Goal: Task Accomplishment & Management: Complete application form

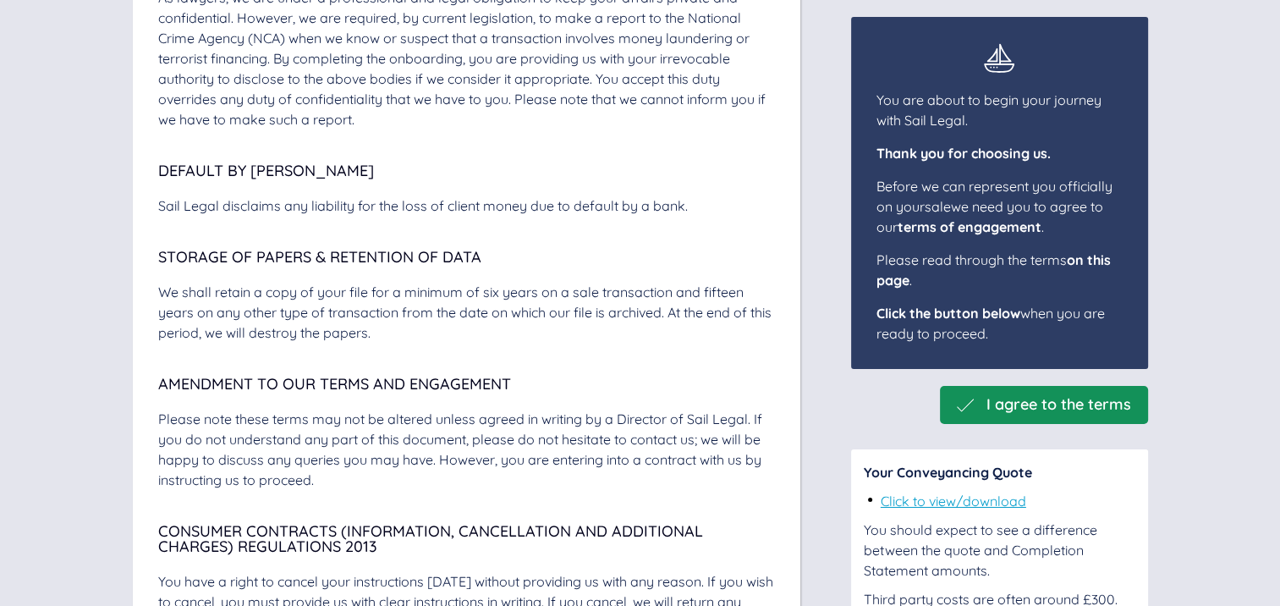
scroll to position [5948, 0]
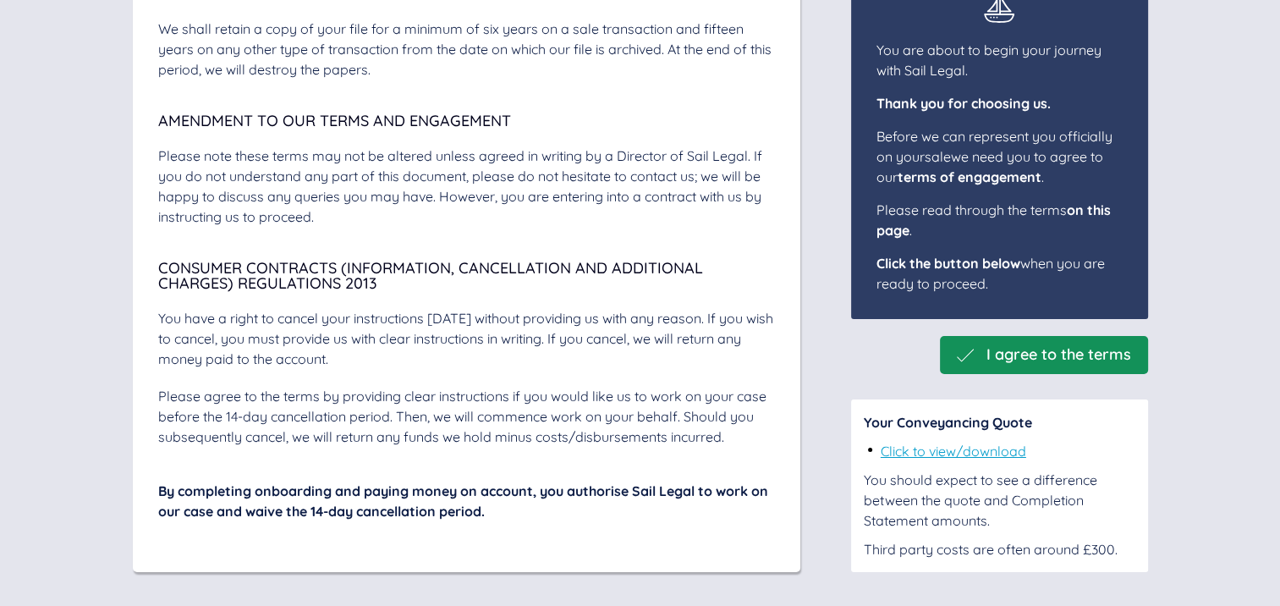
click at [931, 457] on link "Click to view/download" at bounding box center [953, 450] width 145 height 17
click at [1013, 343] on div "I agree to the terms" at bounding box center [1044, 355] width 208 height 38
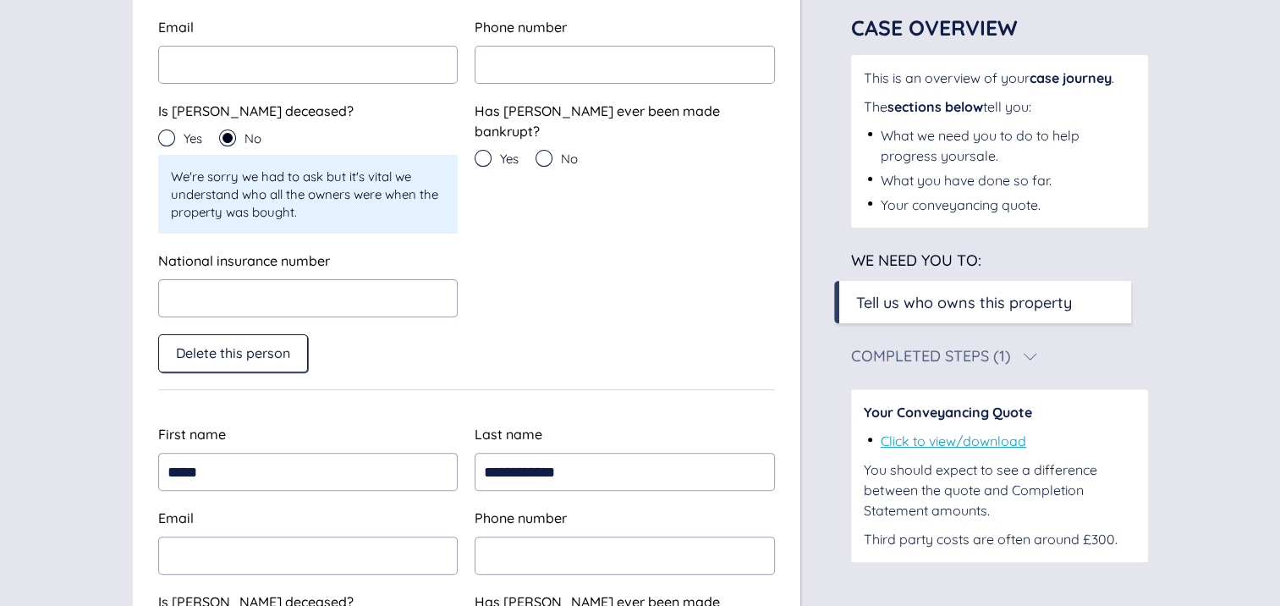
scroll to position [431, 0]
click at [168, 142] on icon at bounding box center [166, 139] width 17 height 17
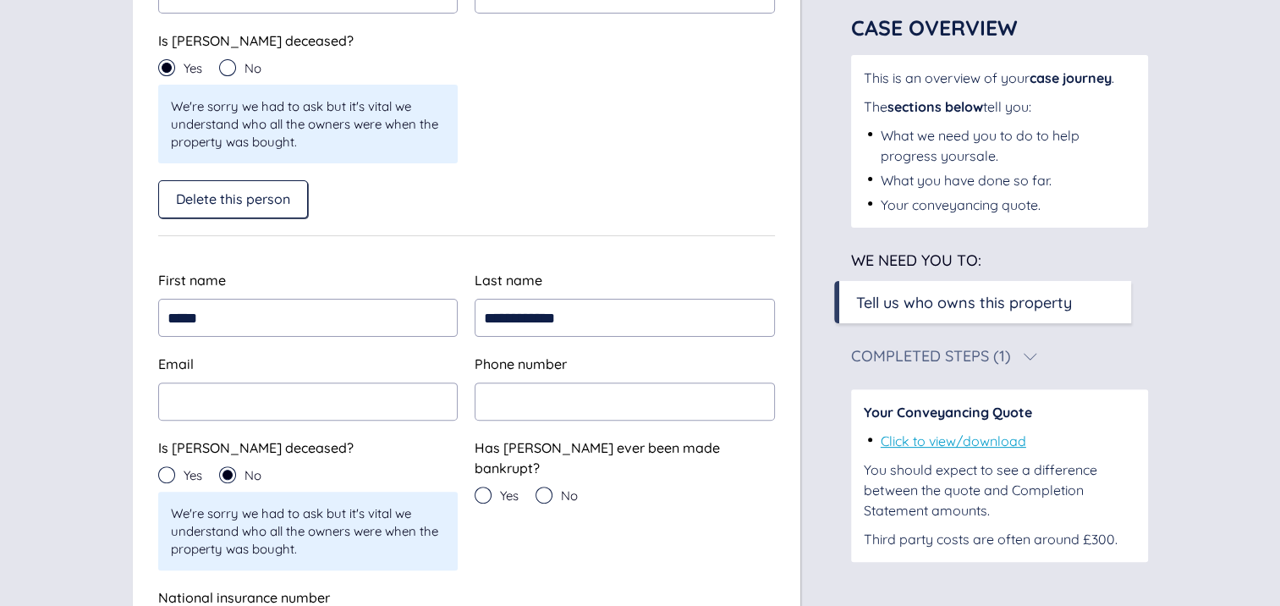
scroll to position [425, 0]
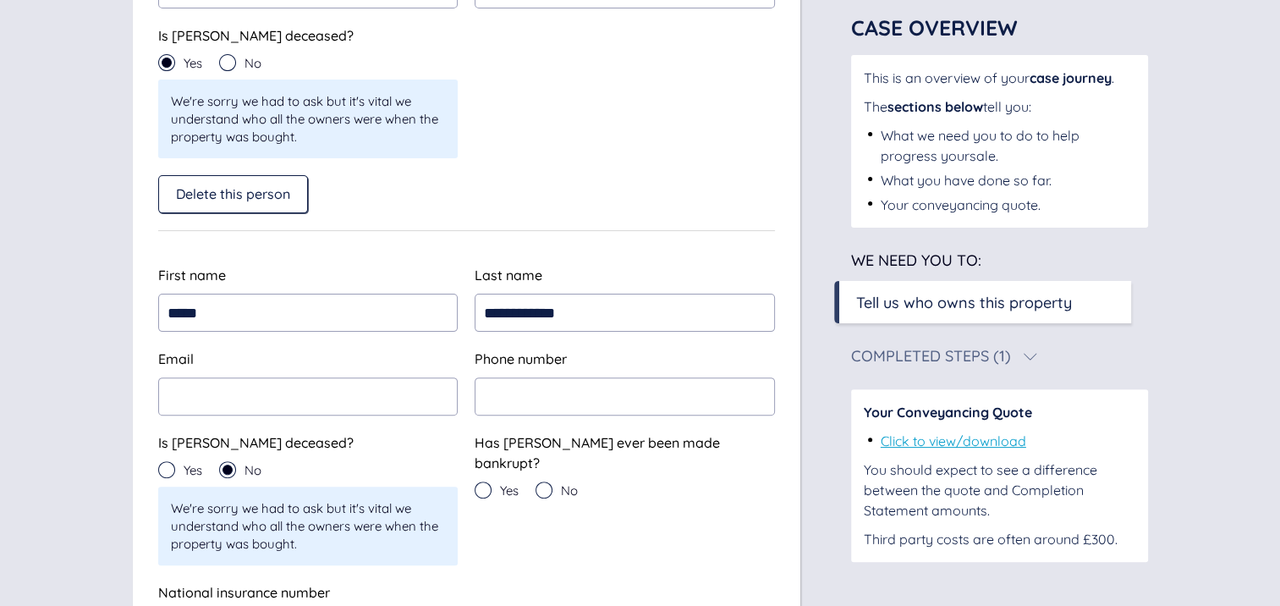
click at [165, 467] on icon at bounding box center [166, 469] width 17 height 17
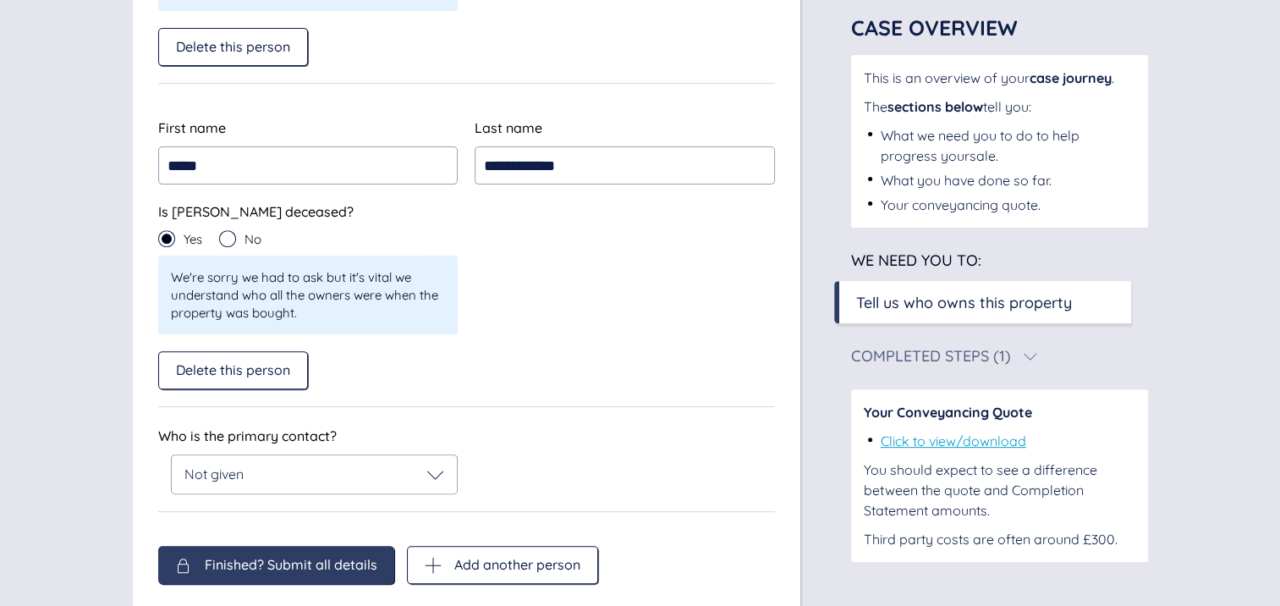
scroll to position [634, 0]
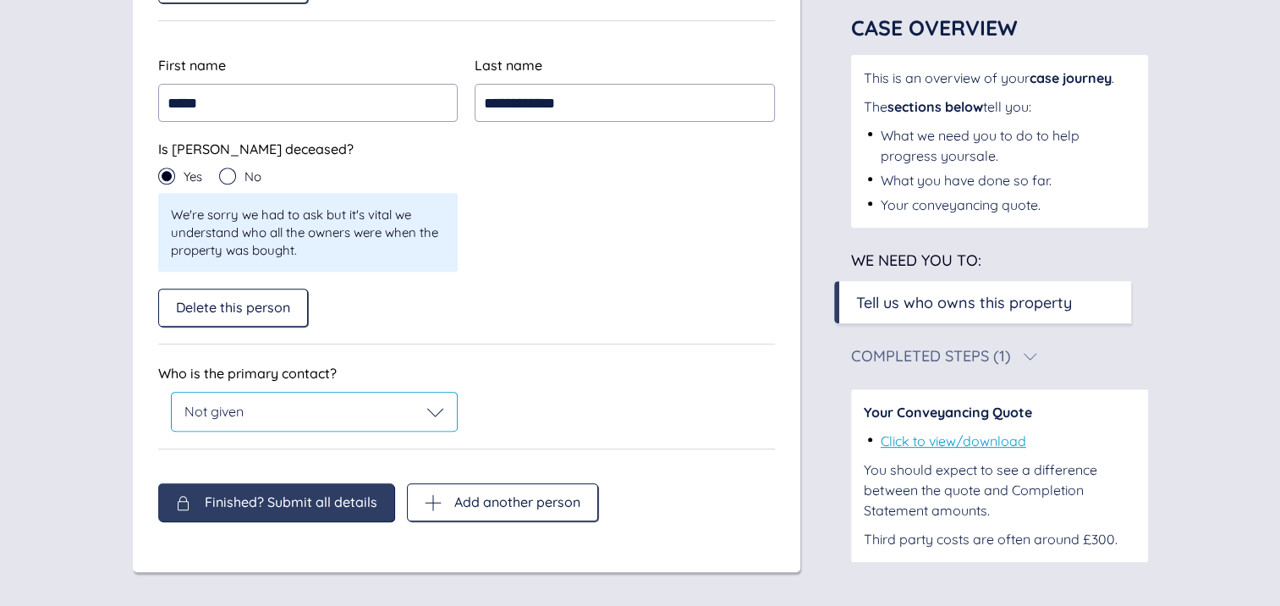
click at [403, 413] on div "Not given" at bounding box center [314, 412] width 261 height 17
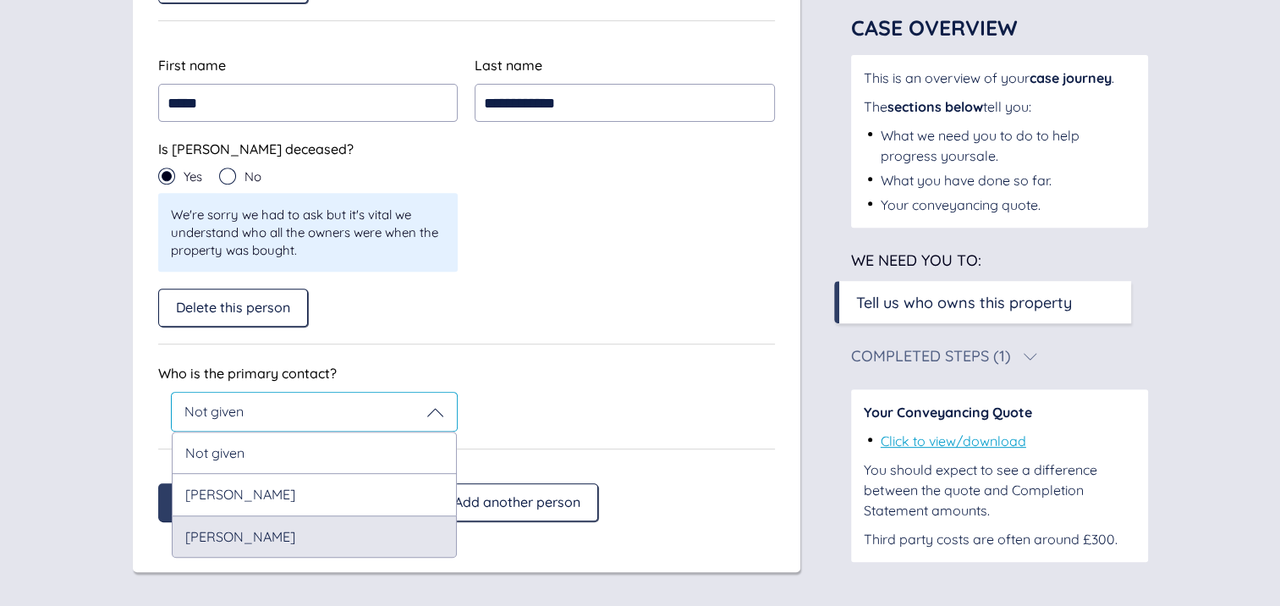
click at [258, 535] on div "[PERSON_NAME]" at bounding box center [315, 536] width 286 height 42
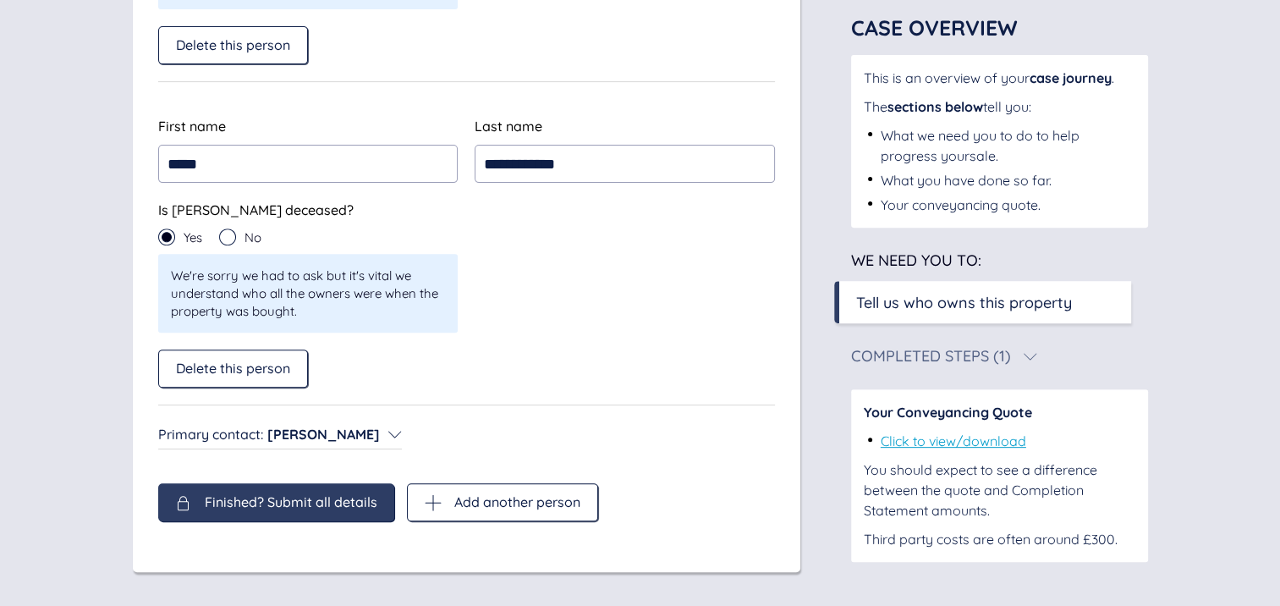
click at [346, 513] on div "Finished? Submit all details" at bounding box center [276, 502] width 236 height 38
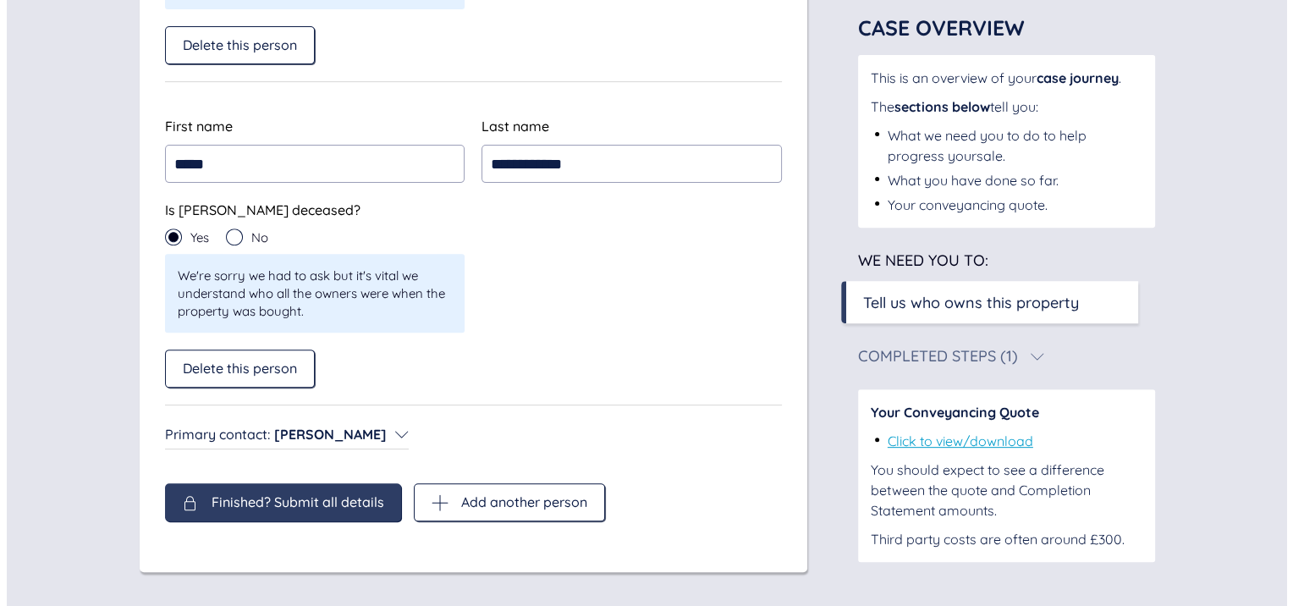
scroll to position [575, 0]
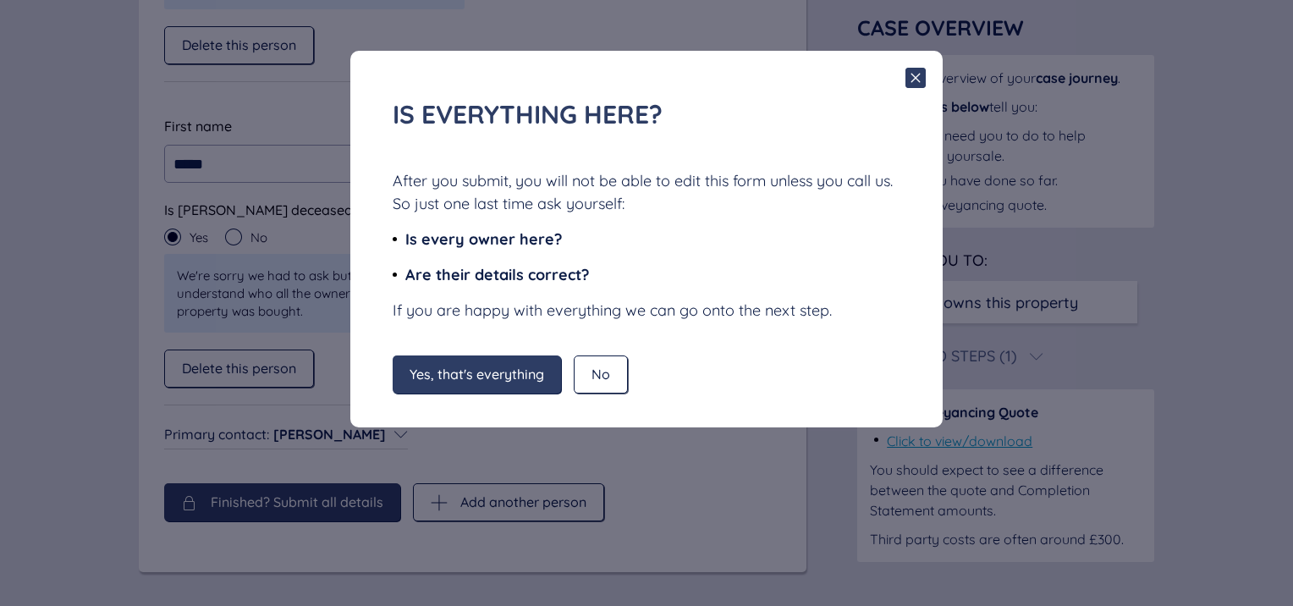
click at [446, 364] on div "Yes, that's everything" at bounding box center [477, 374] width 168 height 38
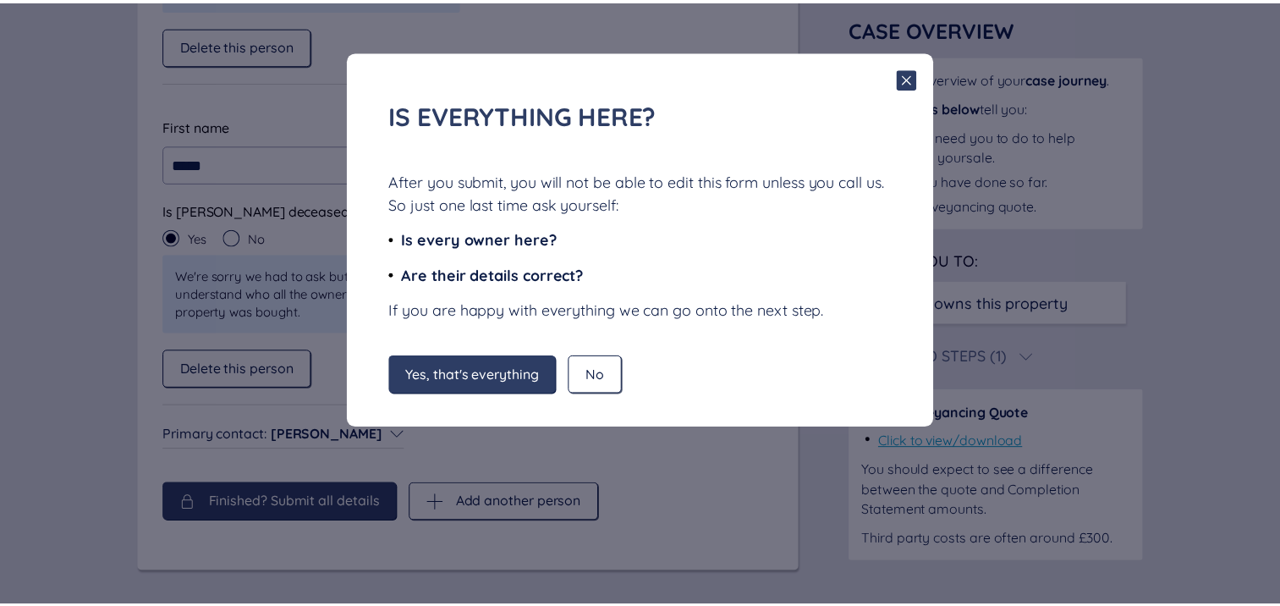
scroll to position [100, 0]
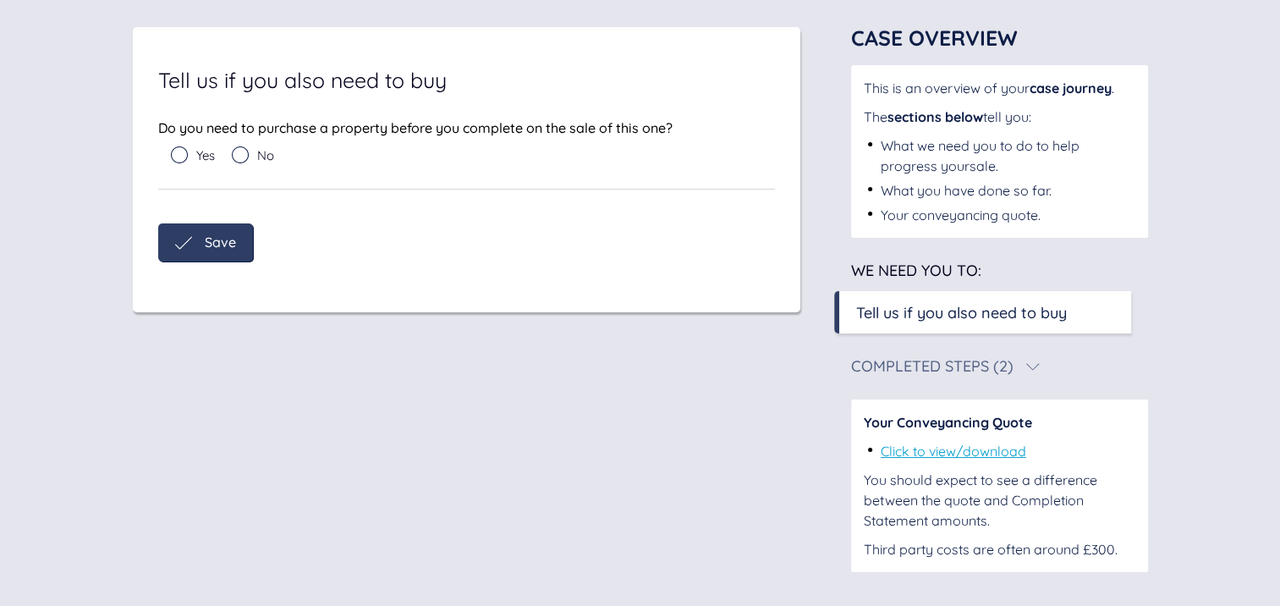
click at [244, 146] on icon at bounding box center [240, 154] width 17 height 17
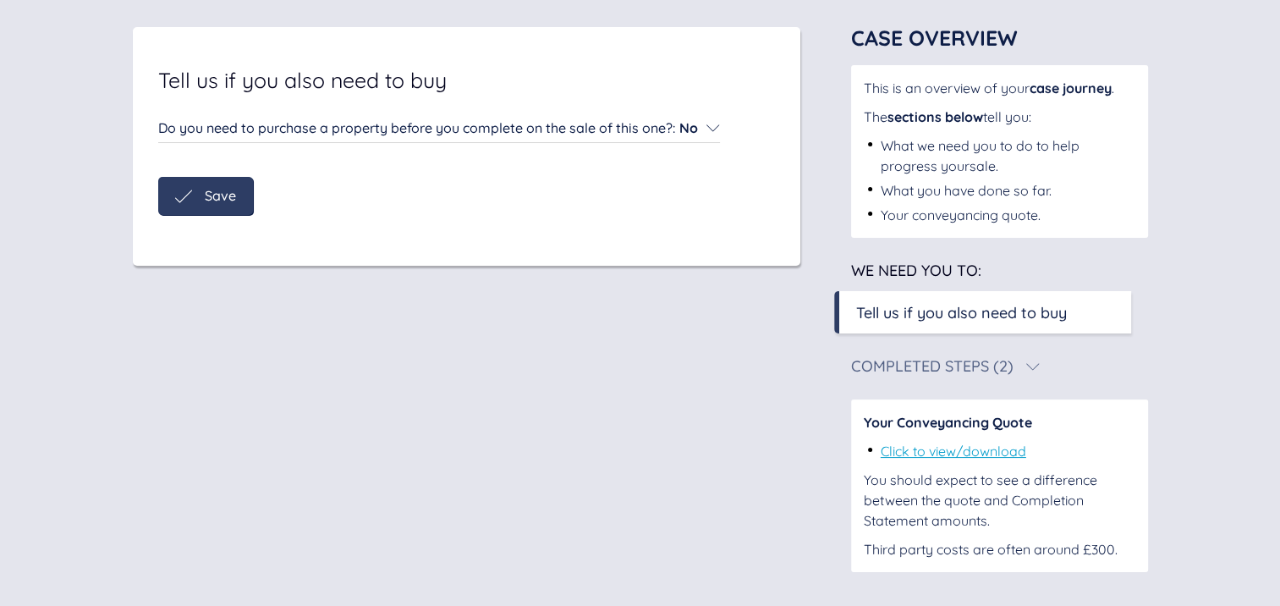
click at [217, 191] on span "Save" at bounding box center [220, 195] width 31 height 15
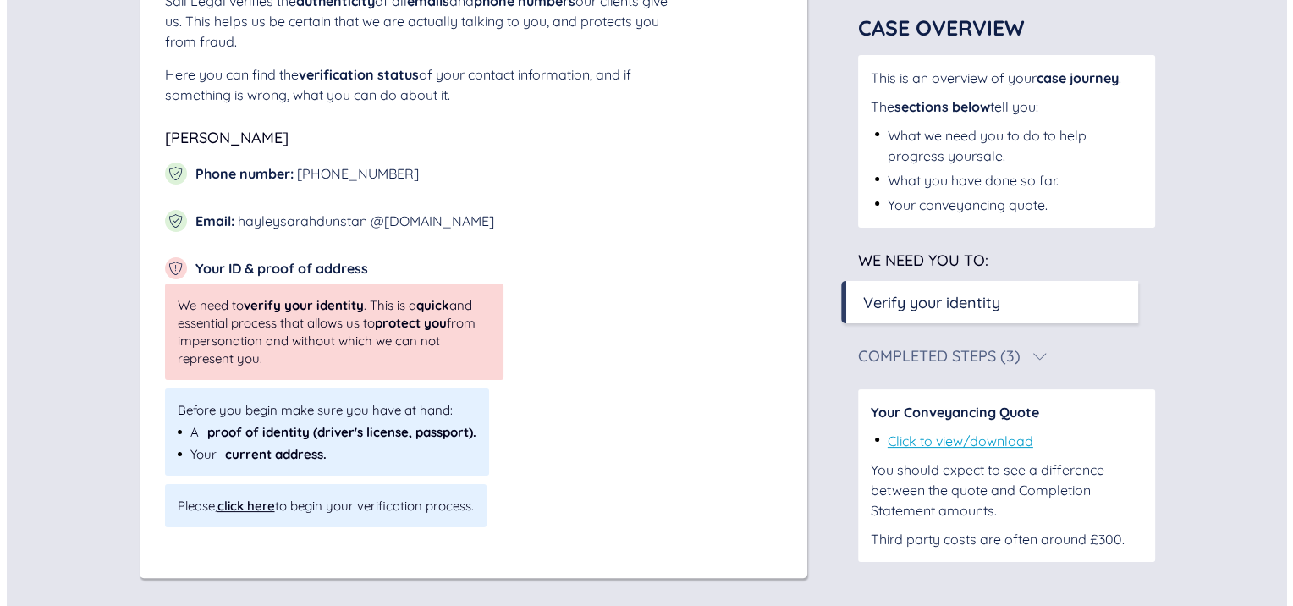
scroll to position [230, 0]
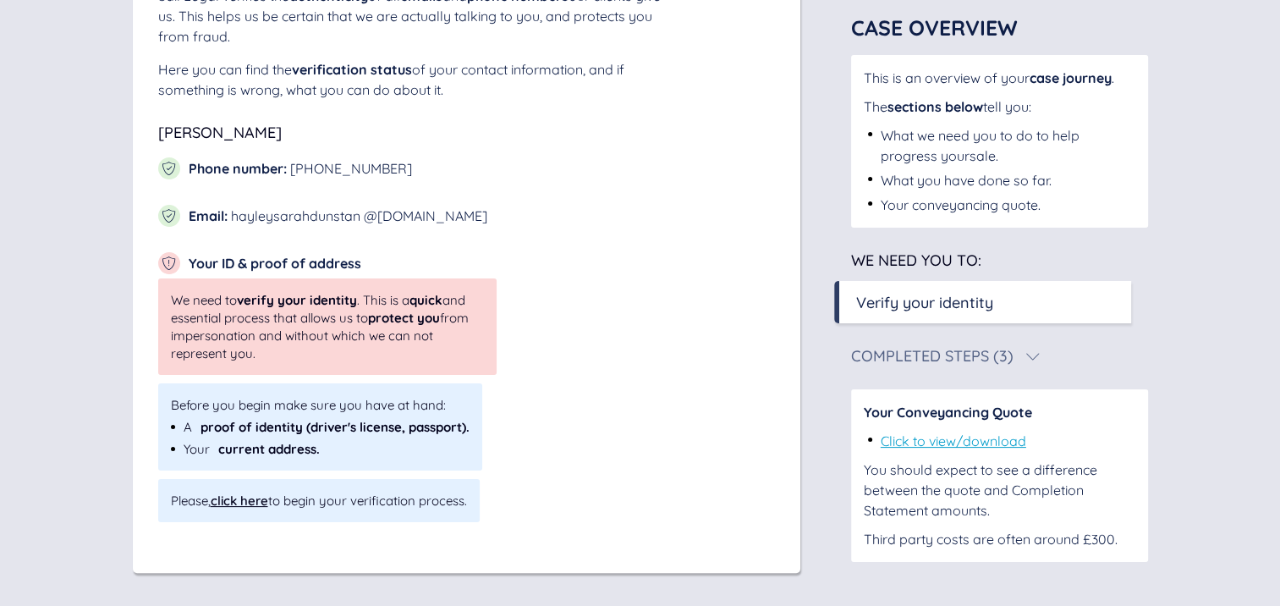
click at [251, 503] on div "click here" at bounding box center [240, 500] width 58 height 16
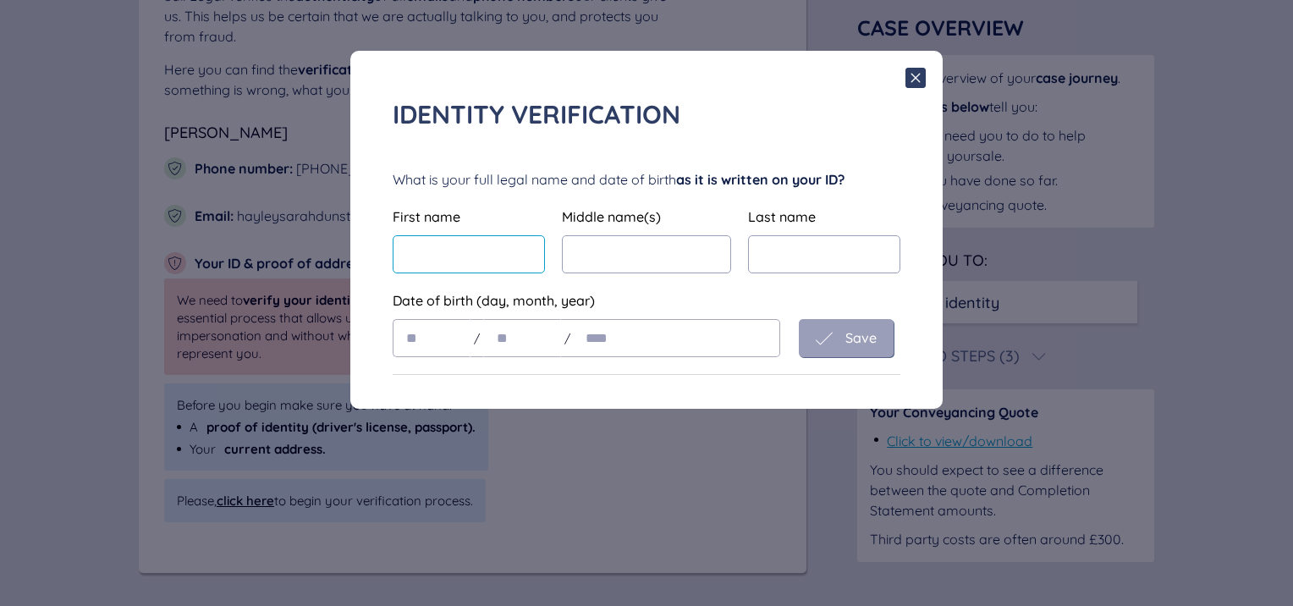
click at [436, 245] on input "text" at bounding box center [469, 254] width 152 height 38
type input "******"
type input "*****"
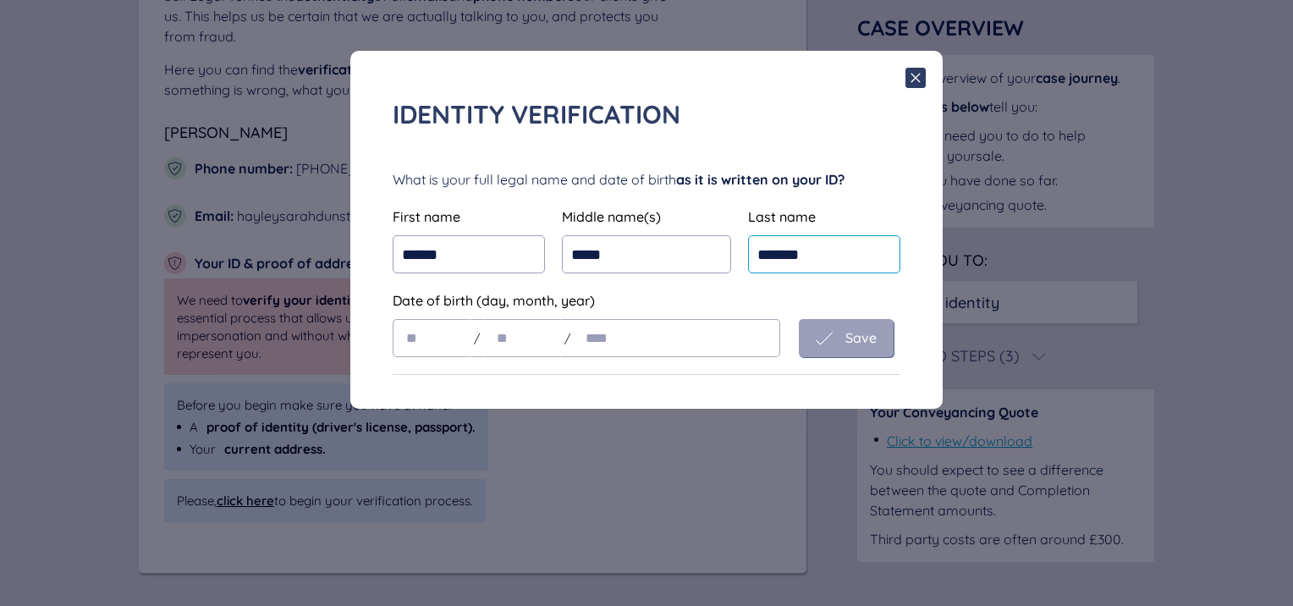
type input "*******"
type input "**"
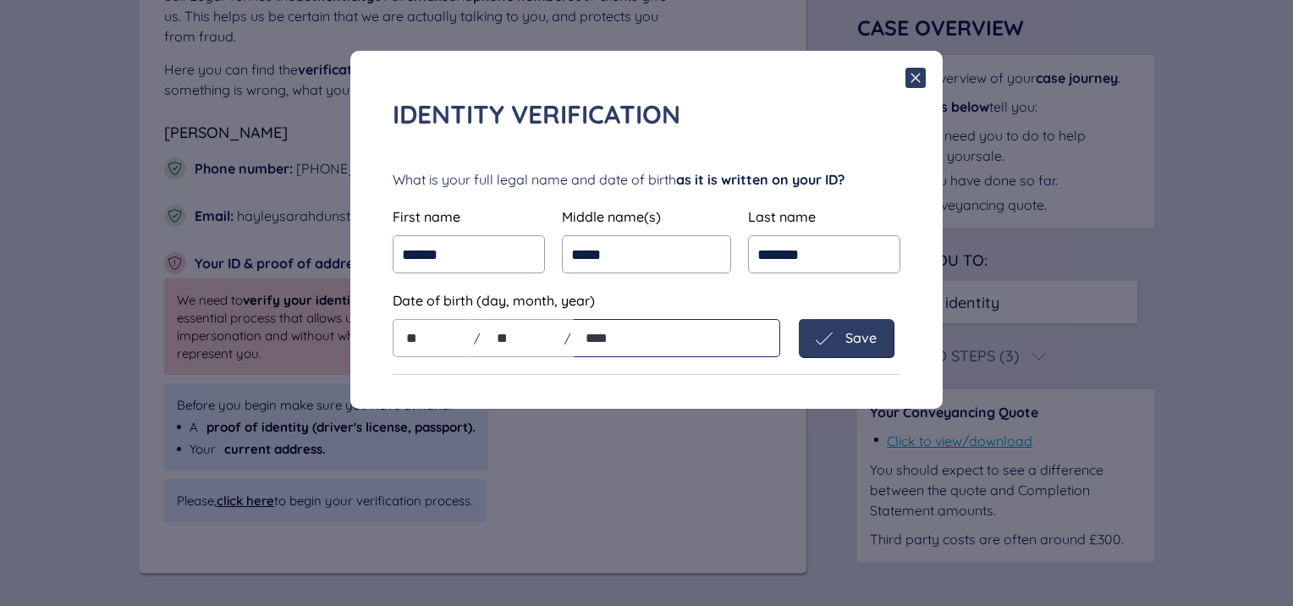
type input "****"
click at [826, 343] on icon at bounding box center [823, 338] width 17 height 17
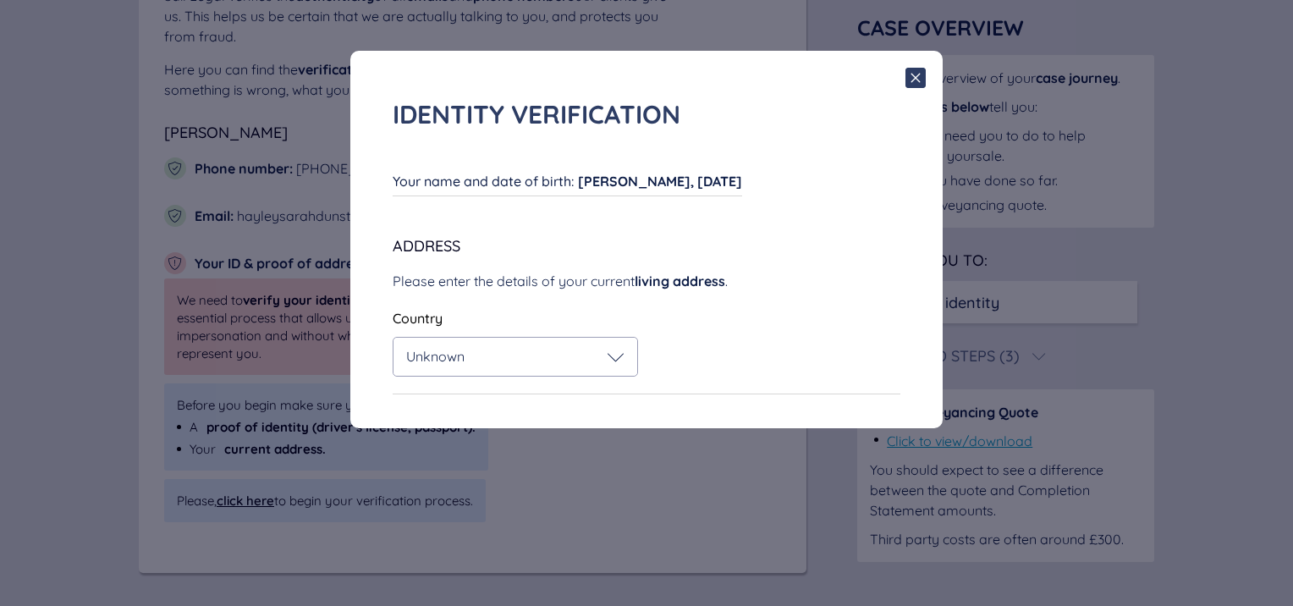
click at [431, 274] on div "Please enter the details of your current living address ." at bounding box center [647, 281] width 508 height 20
click at [431, 358] on span "Unknown" at bounding box center [435, 356] width 58 height 17
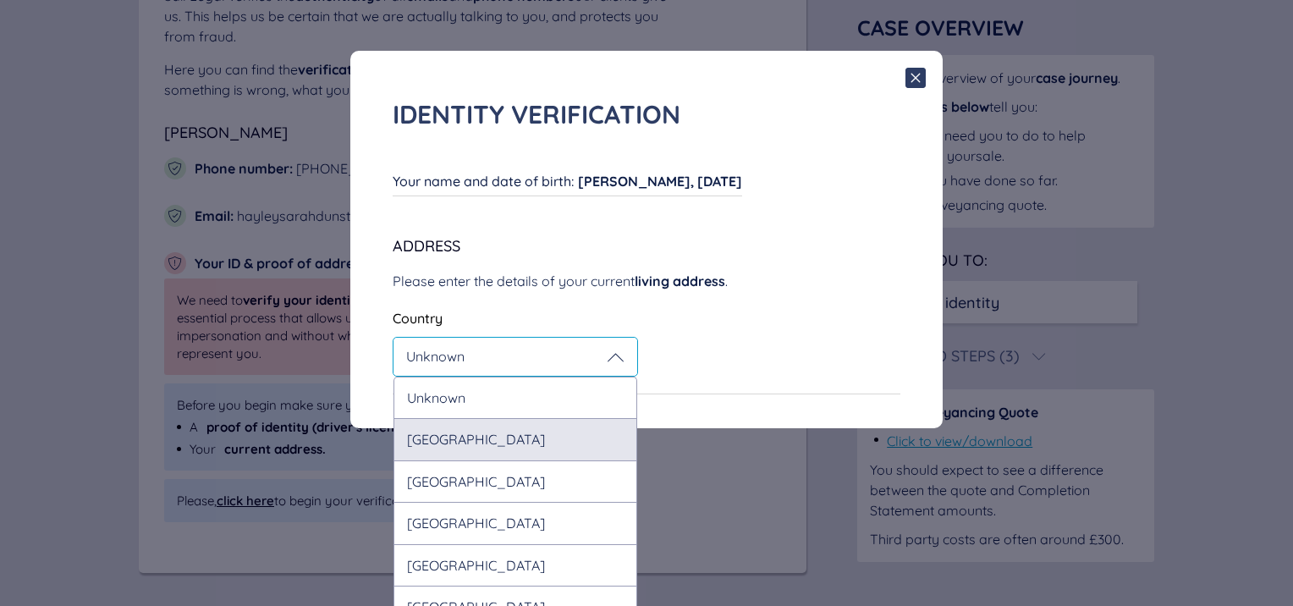
click at [428, 433] on div "[GEOGRAPHIC_DATA]" at bounding box center [515, 438] width 244 height 41
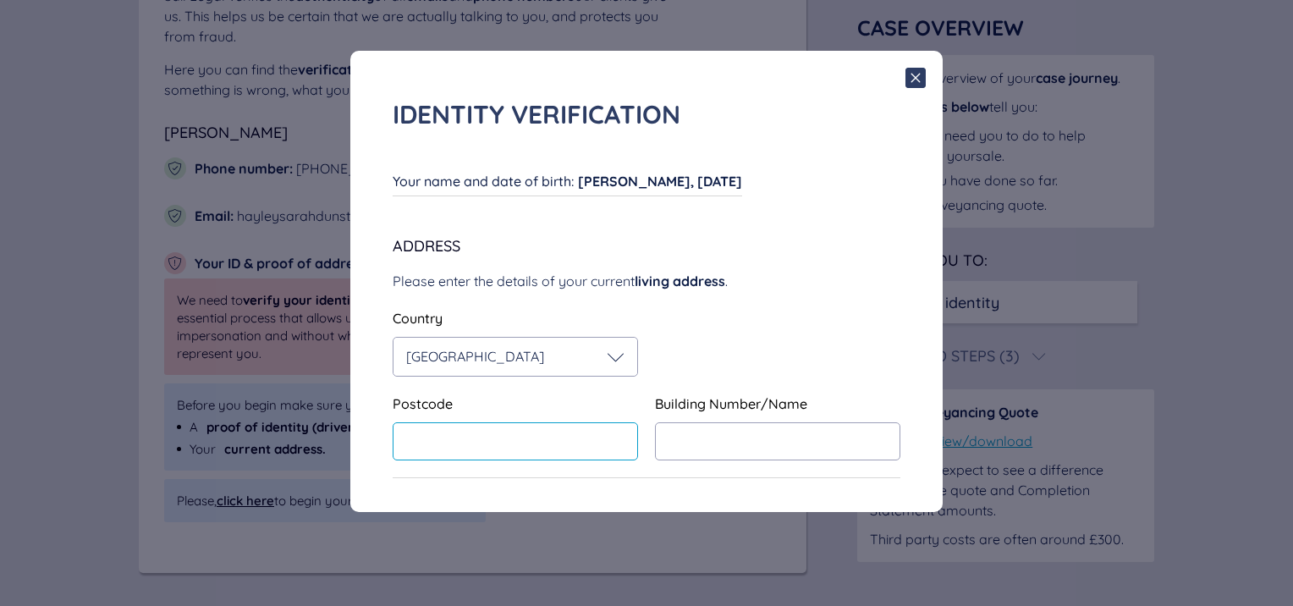
click at [428, 433] on input "text" at bounding box center [515, 441] width 245 height 38
type input "********"
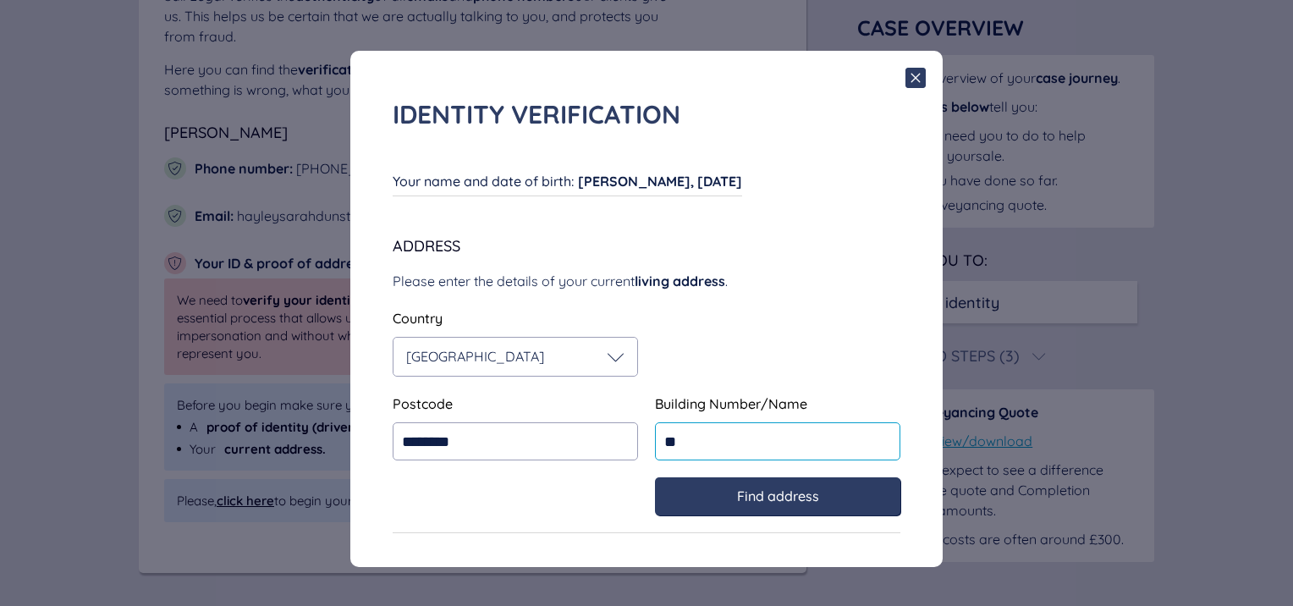
type input "**"
click at [697, 506] on div "Find address" at bounding box center [777, 496] width 245 height 38
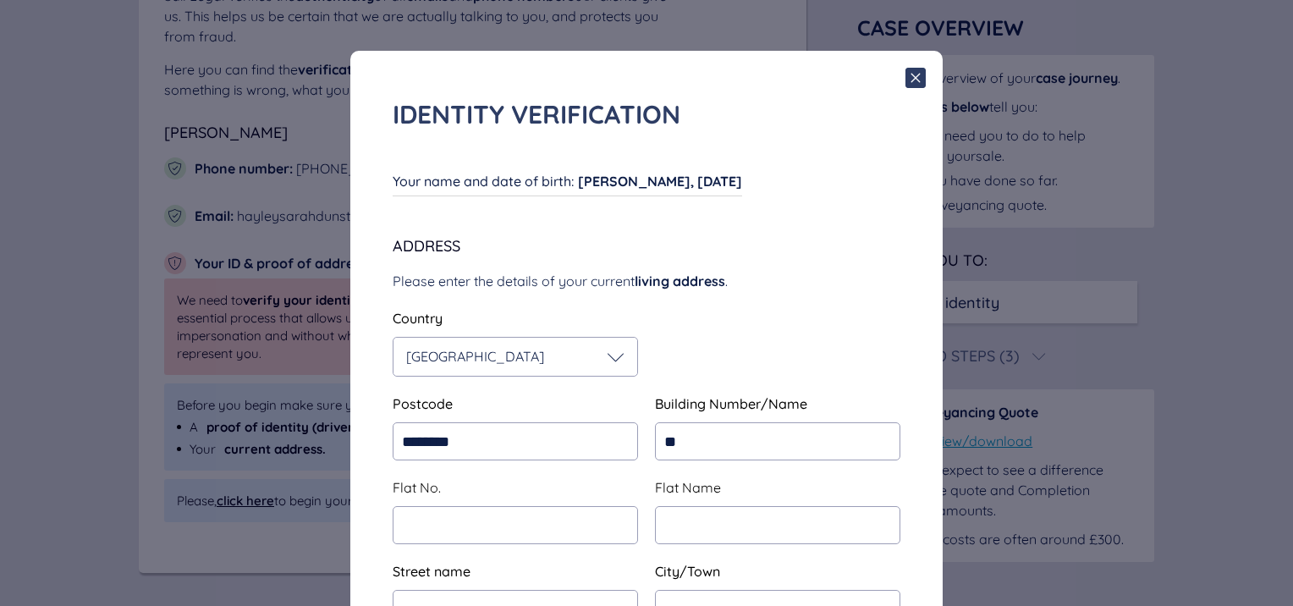
type input "**********"
type input "*******"
type input "**********"
type input "****"
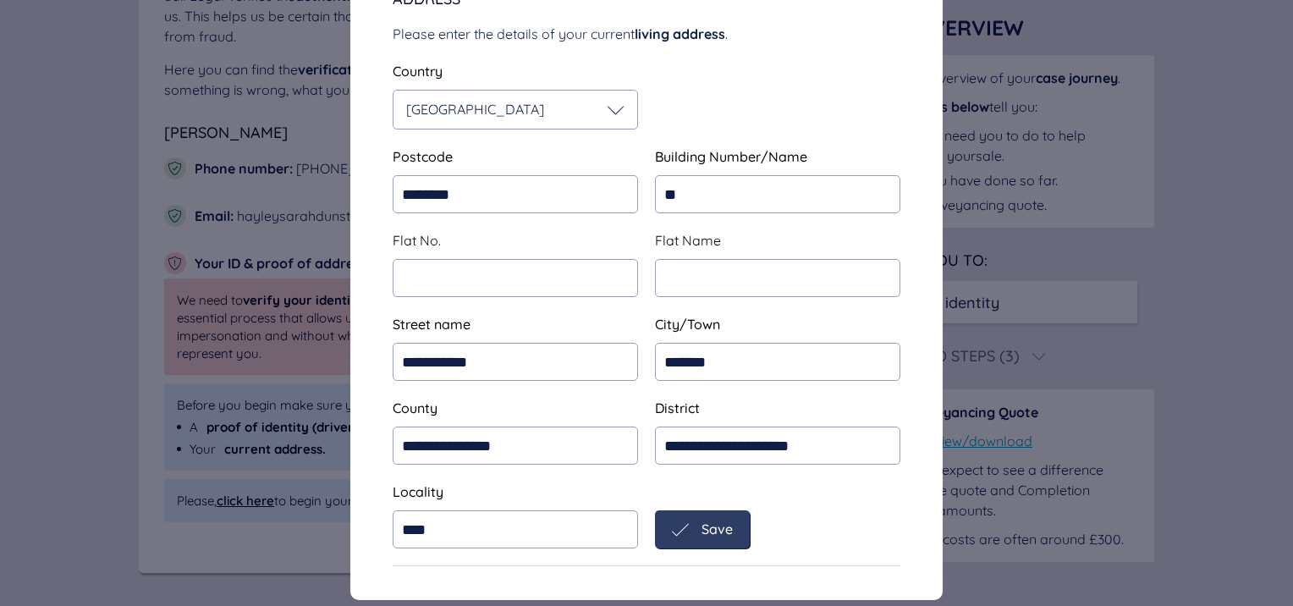
scroll to position [250, 0]
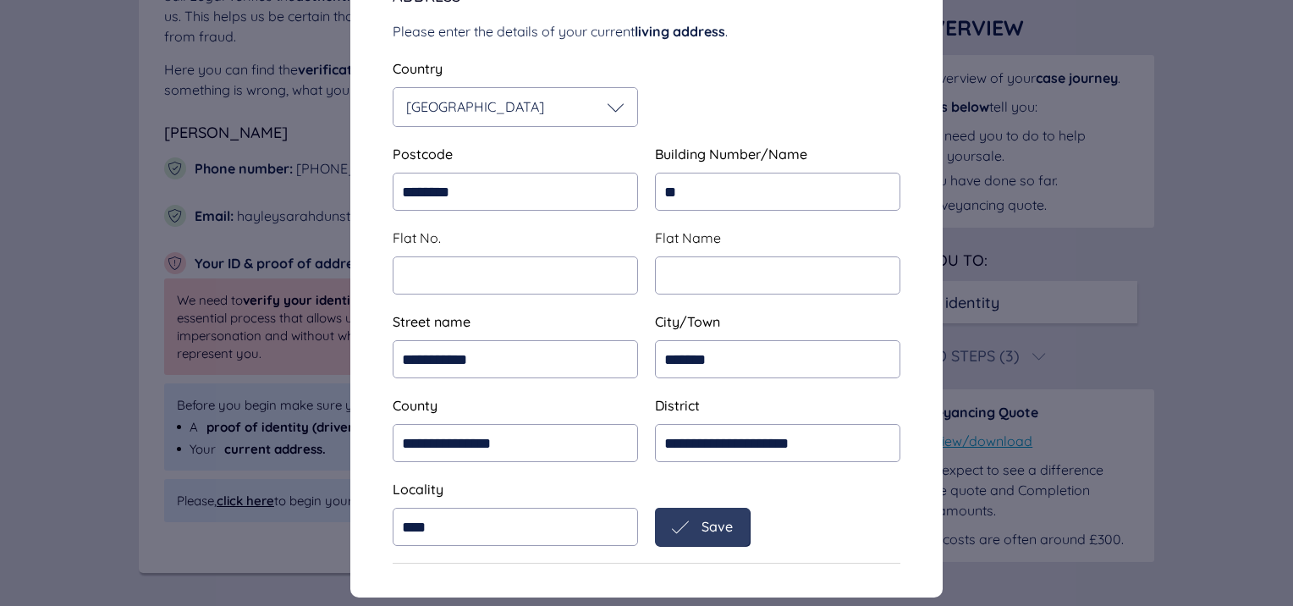
click at [672, 524] on icon at bounding box center [680, 527] width 17 height 17
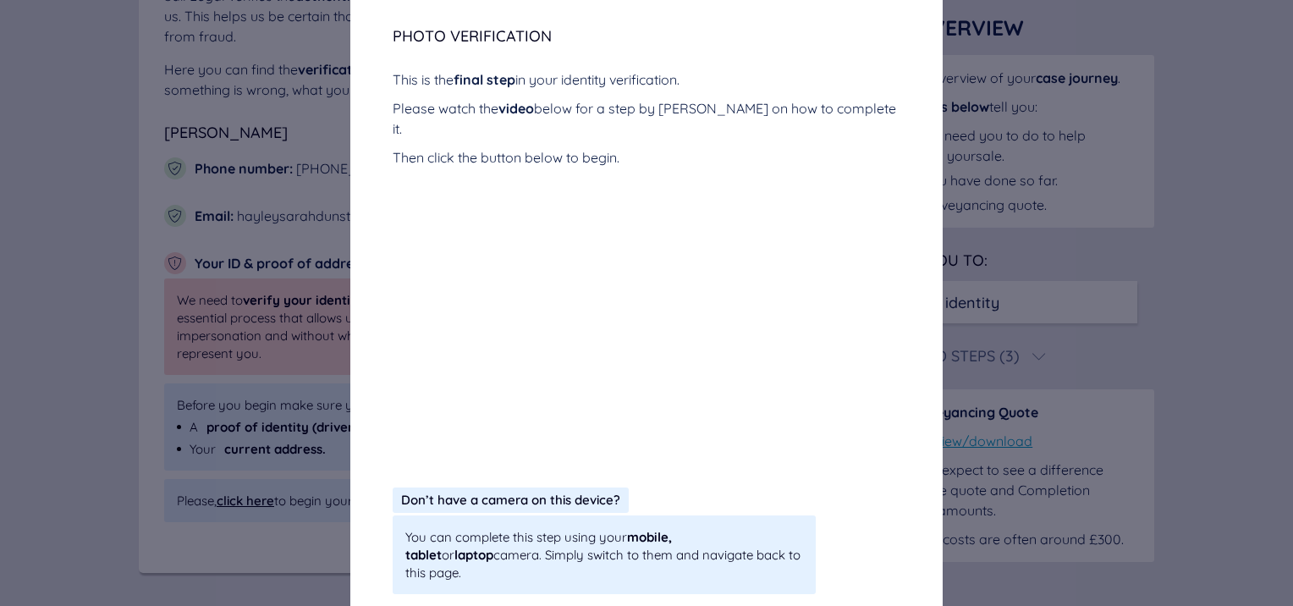
scroll to position [328, 0]
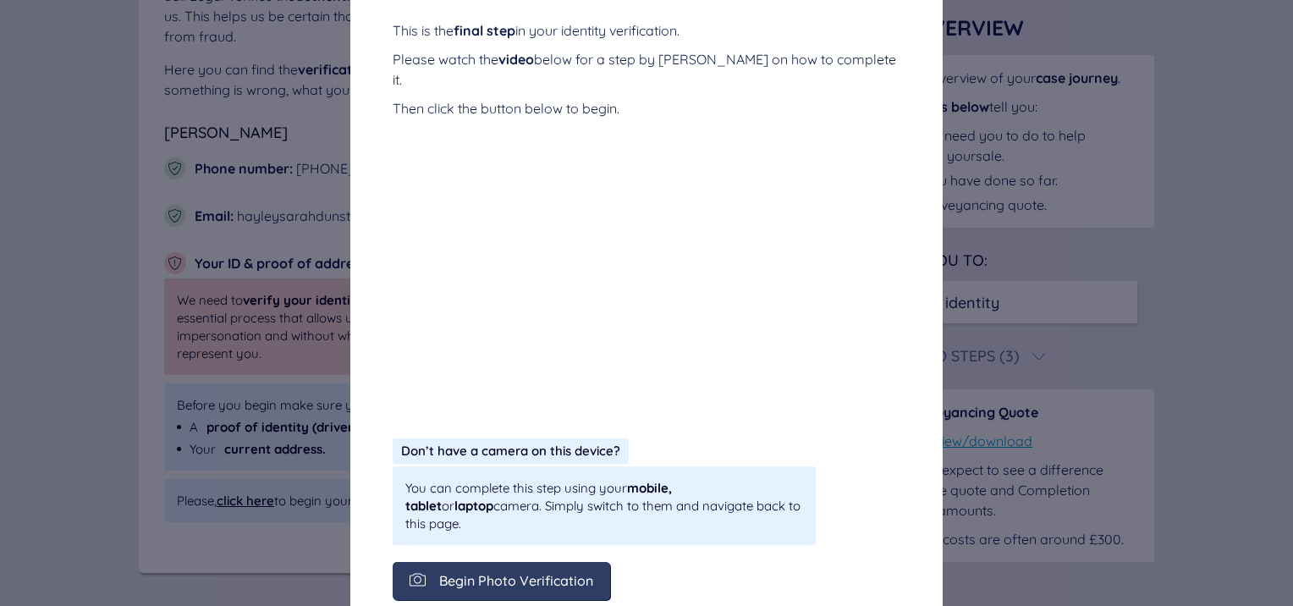
click at [521, 562] on div "Begin Photo Verification" at bounding box center [501, 581] width 217 height 38
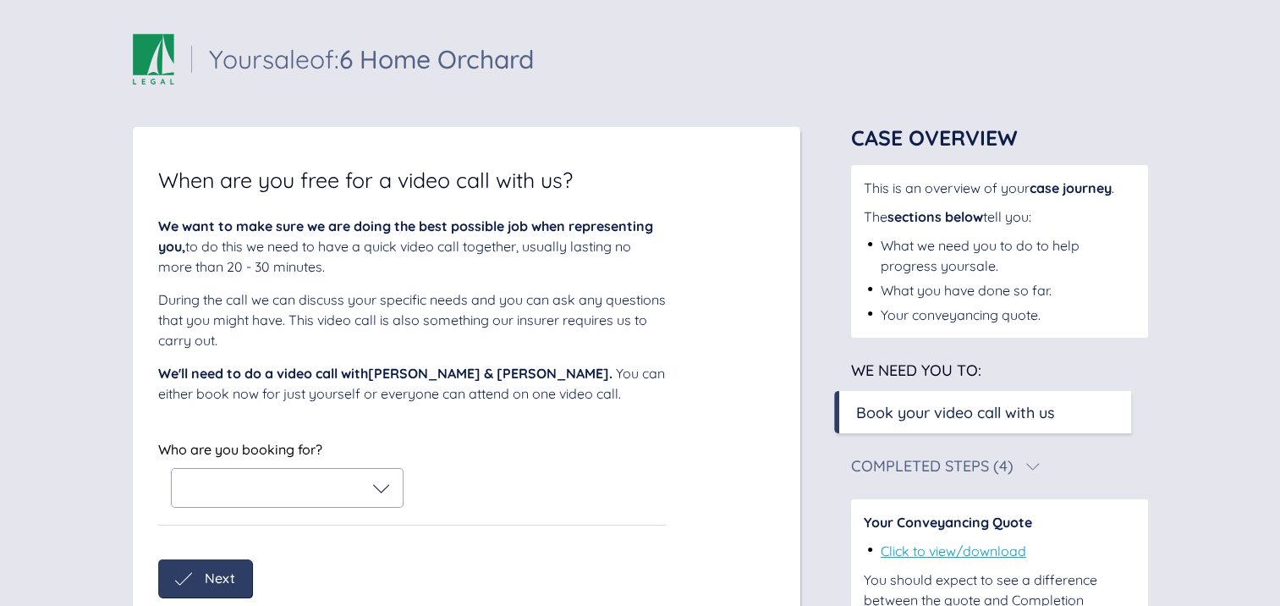
click at [279, 496] on div at bounding box center [287, 488] width 231 height 38
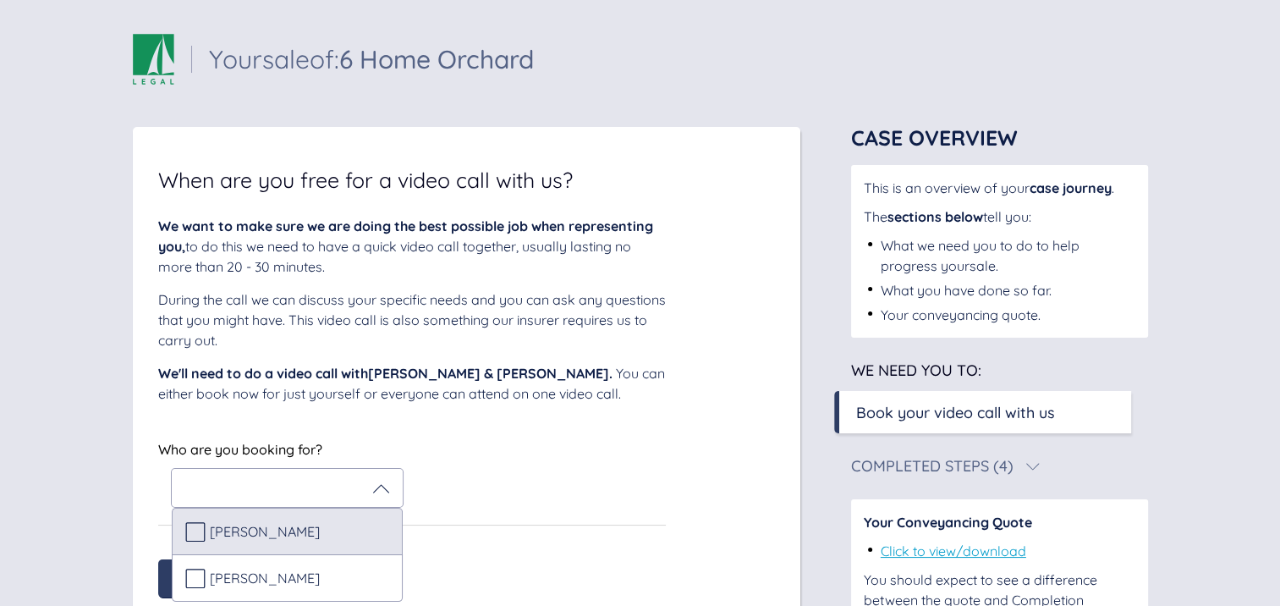
click at [268, 535] on span "[PERSON_NAME]" at bounding box center [265, 531] width 110 height 15
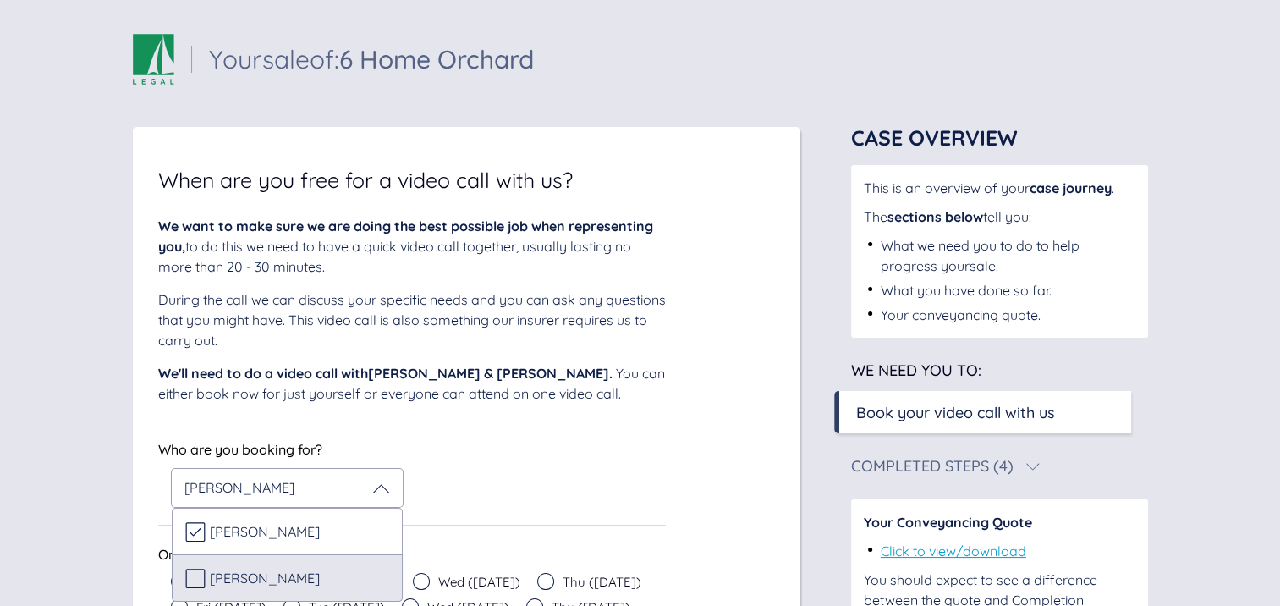
click at [240, 585] on div "[PERSON_NAME]" at bounding box center [287, 578] width 204 height 20
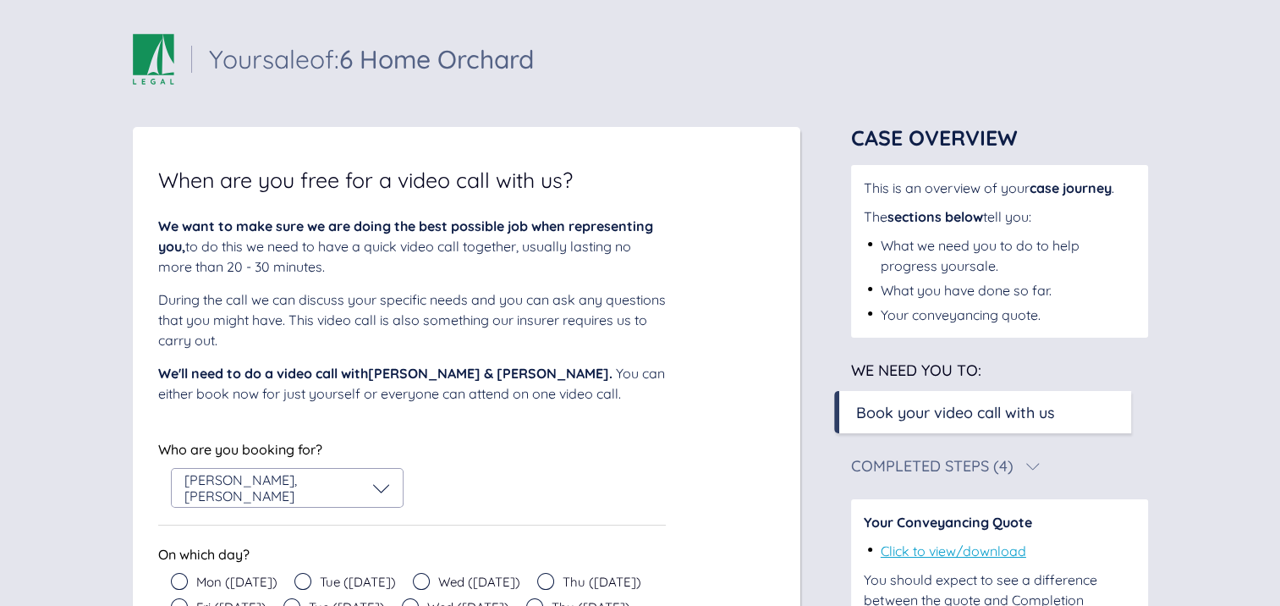
click at [517, 453] on div "Who are you booking for? Matthew Cranham , Hayley Dunstan" at bounding box center [412, 472] width 508 height 70
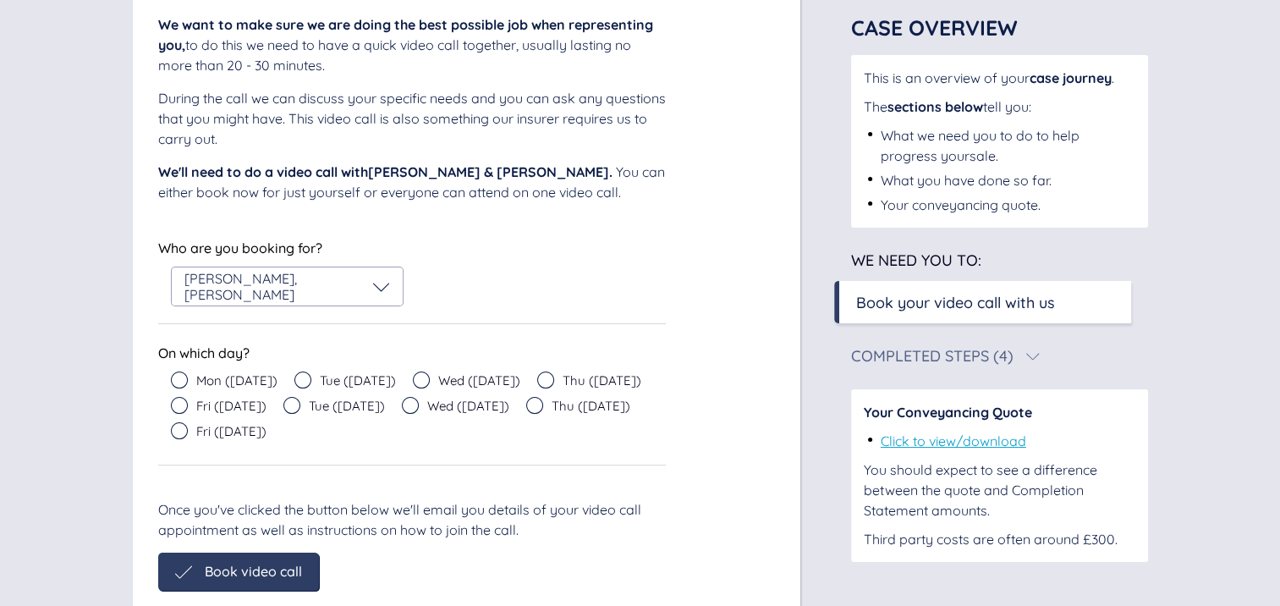
scroll to position [271, 0]
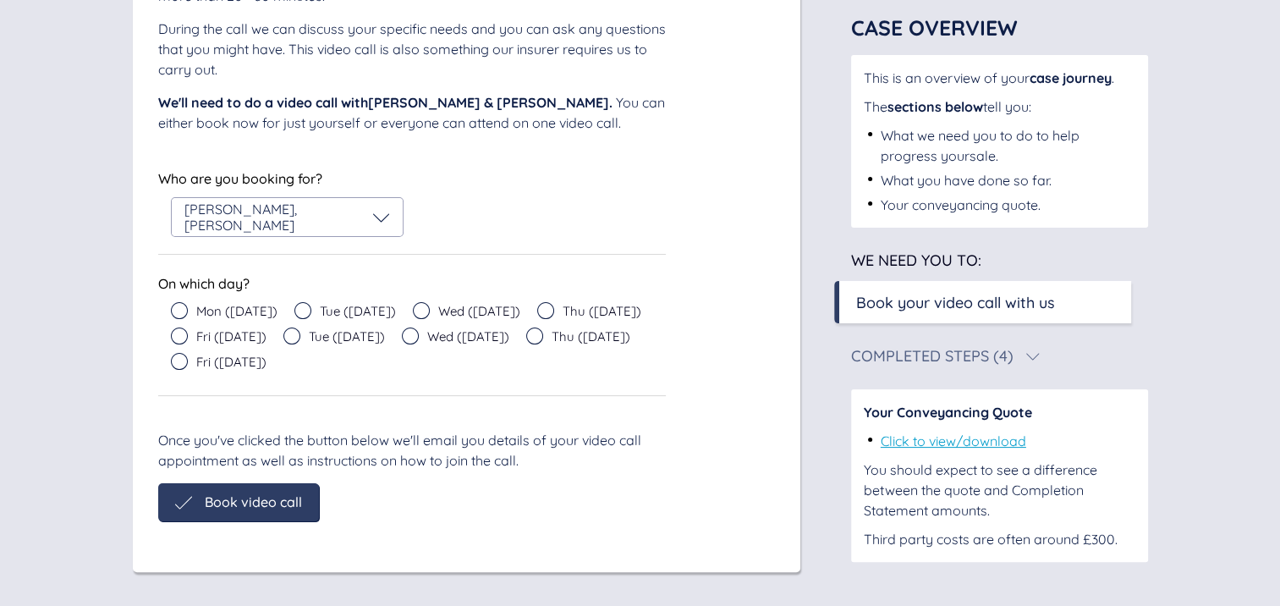
click at [443, 244] on div "Who are you booking for? Matthew Cranham , Hayley Dunstan Who are you booking f…" at bounding box center [412, 211] width 508 height 88
click at [176, 314] on icon at bounding box center [179, 310] width 17 height 17
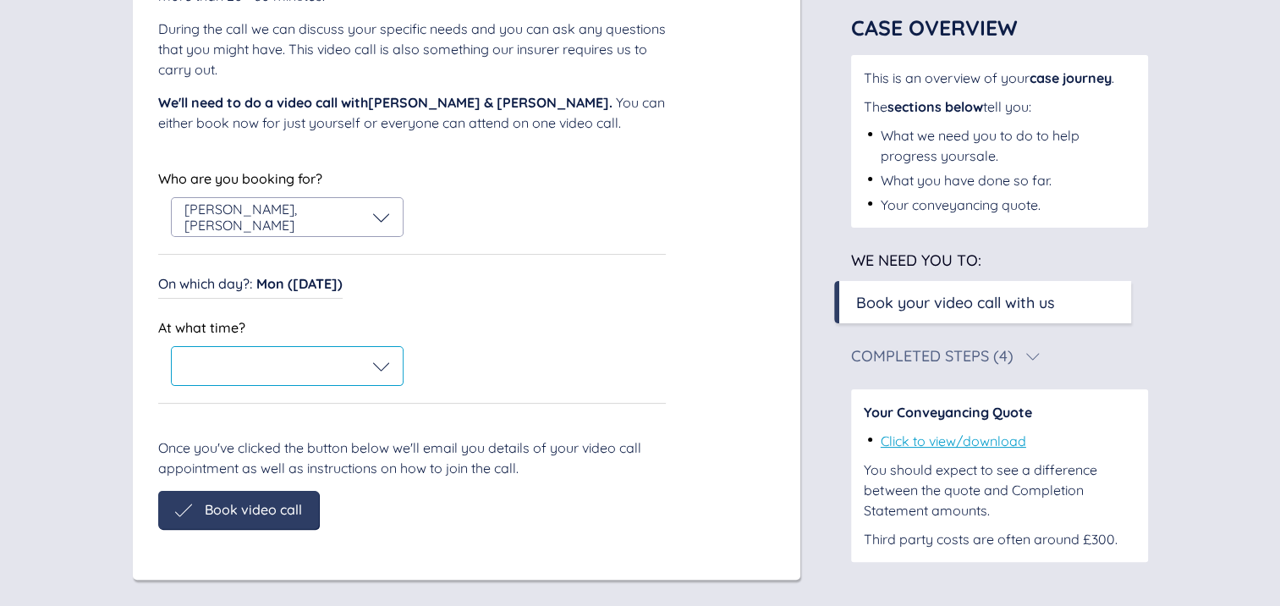
click at [261, 371] on div at bounding box center [287, 366] width 206 height 17
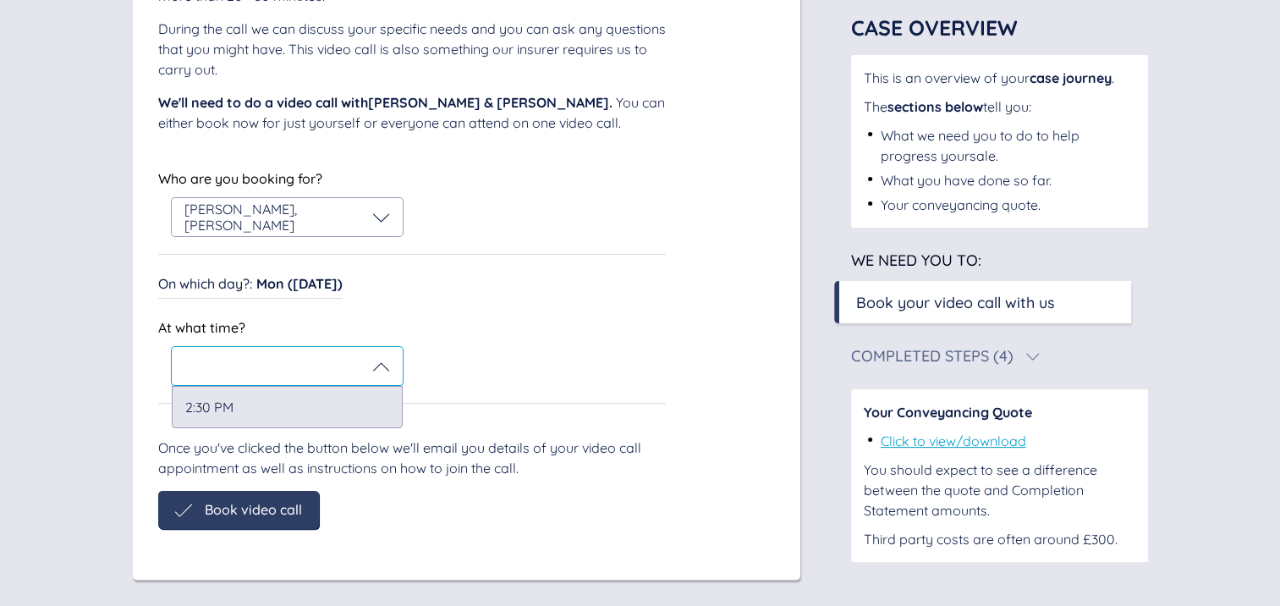
click at [218, 398] on div "2:30 PM" at bounding box center [287, 407] width 231 height 42
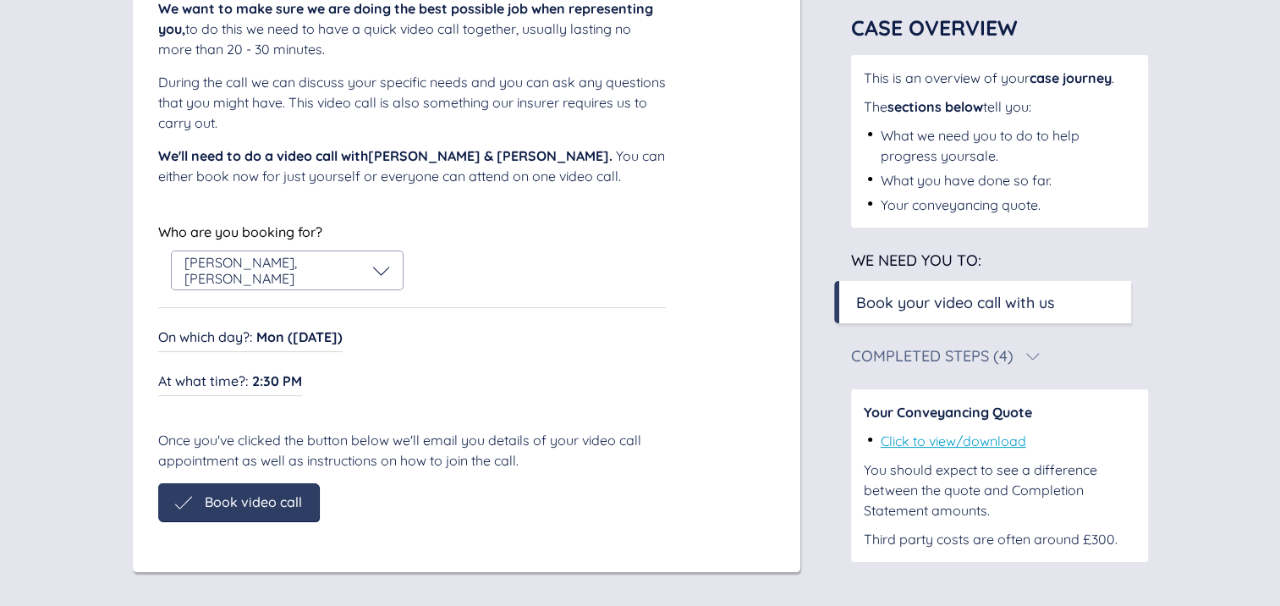
scroll to position [218, 0]
click at [217, 497] on div "Book video call" at bounding box center [238, 502] width 161 height 38
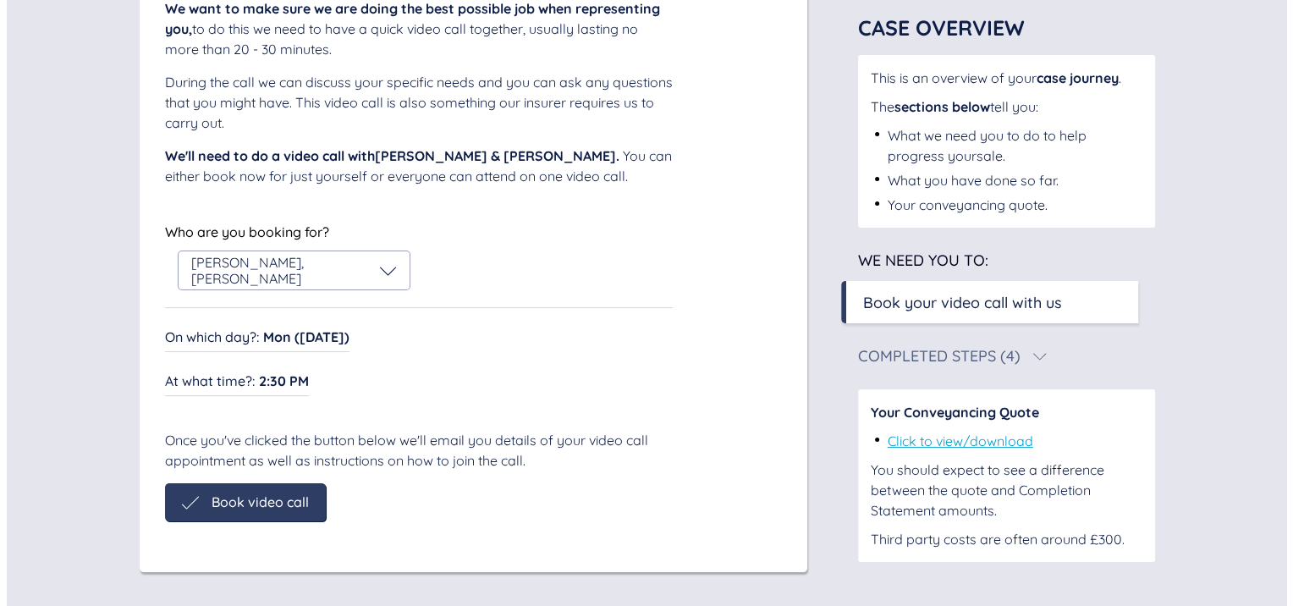
scroll to position [144, 0]
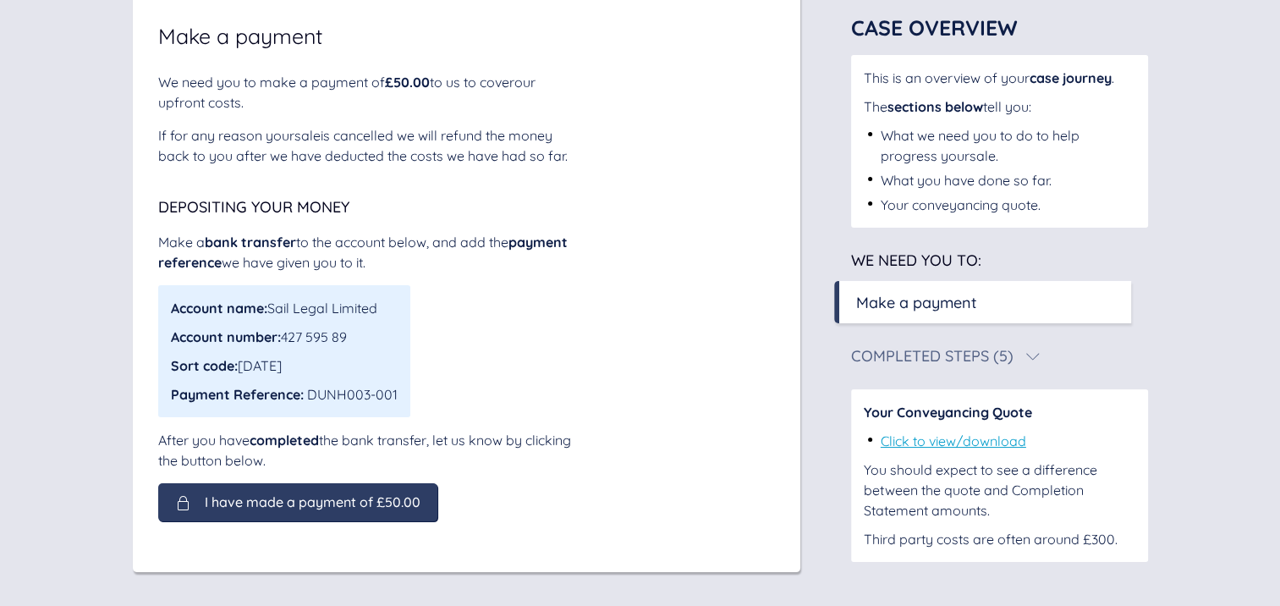
click at [217, 497] on span "I have made a payment of £50.00" at bounding box center [313, 501] width 216 height 15
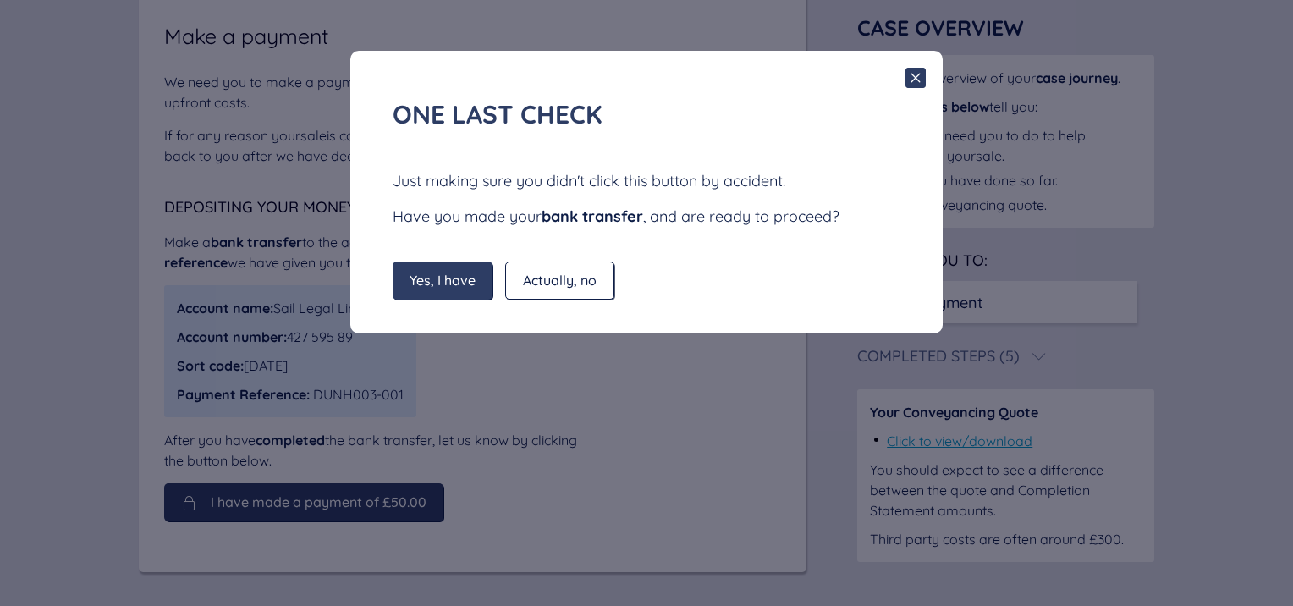
click at [410, 292] on div "Yes, I have" at bounding box center [443, 280] width 100 height 38
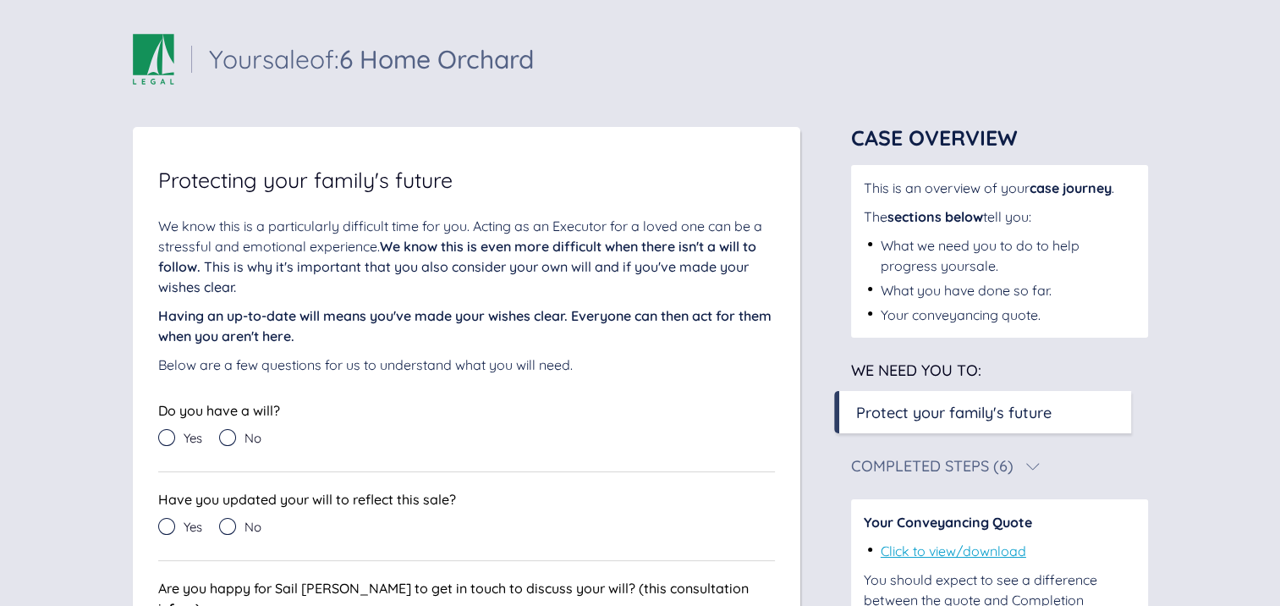
scroll to position [68, 0]
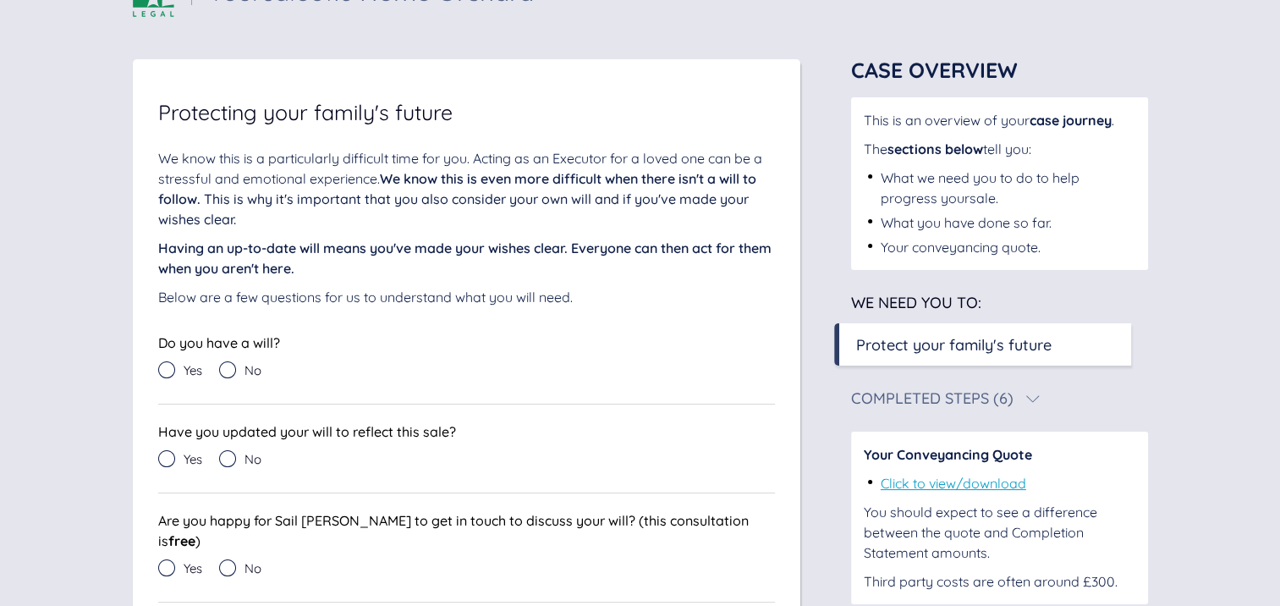
click at [163, 365] on icon at bounding box center [166, 369] width 17 height 17
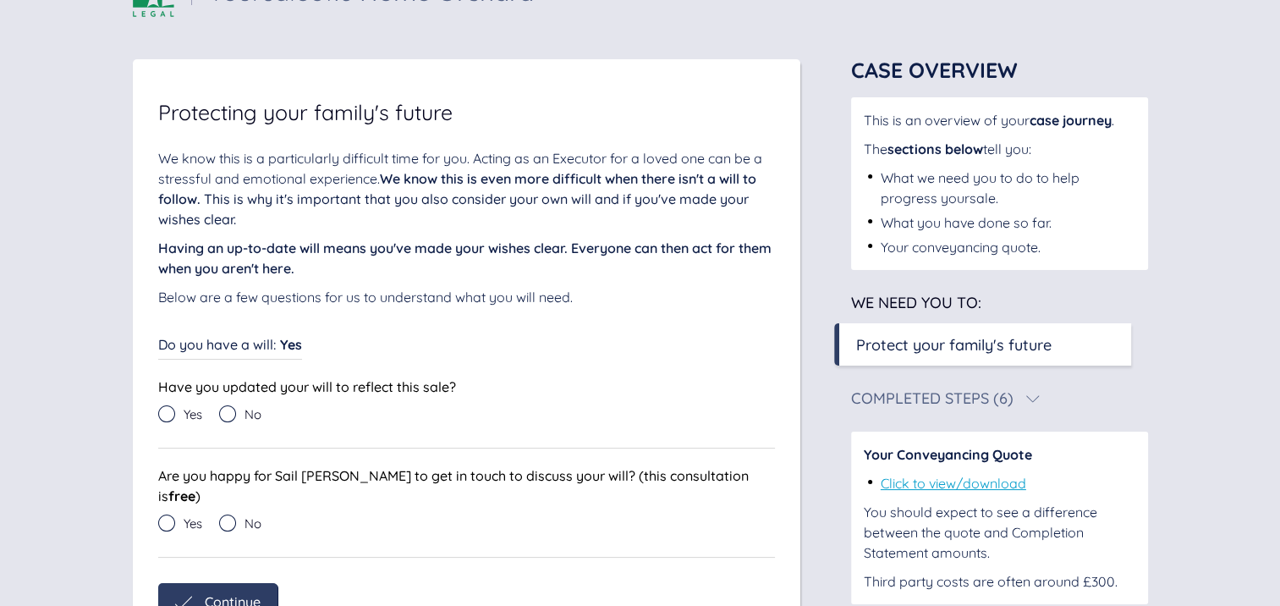
click at [232, 419] on icon at bounding box center [227, 413] width 17 height 17
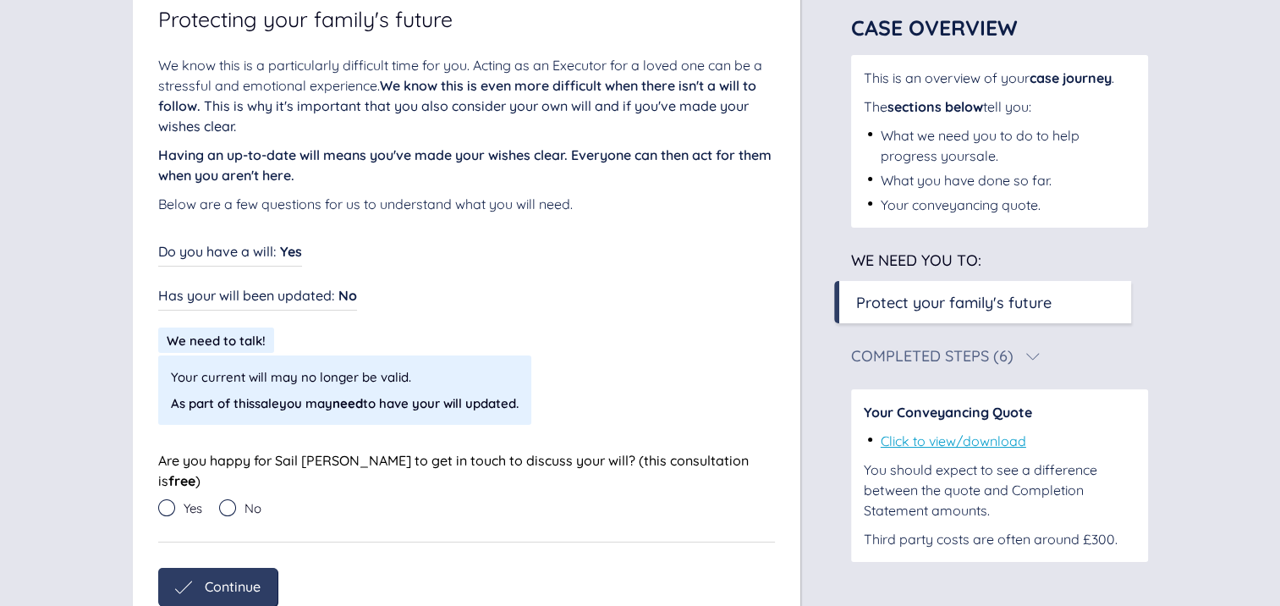
scroll to position [227, 0]
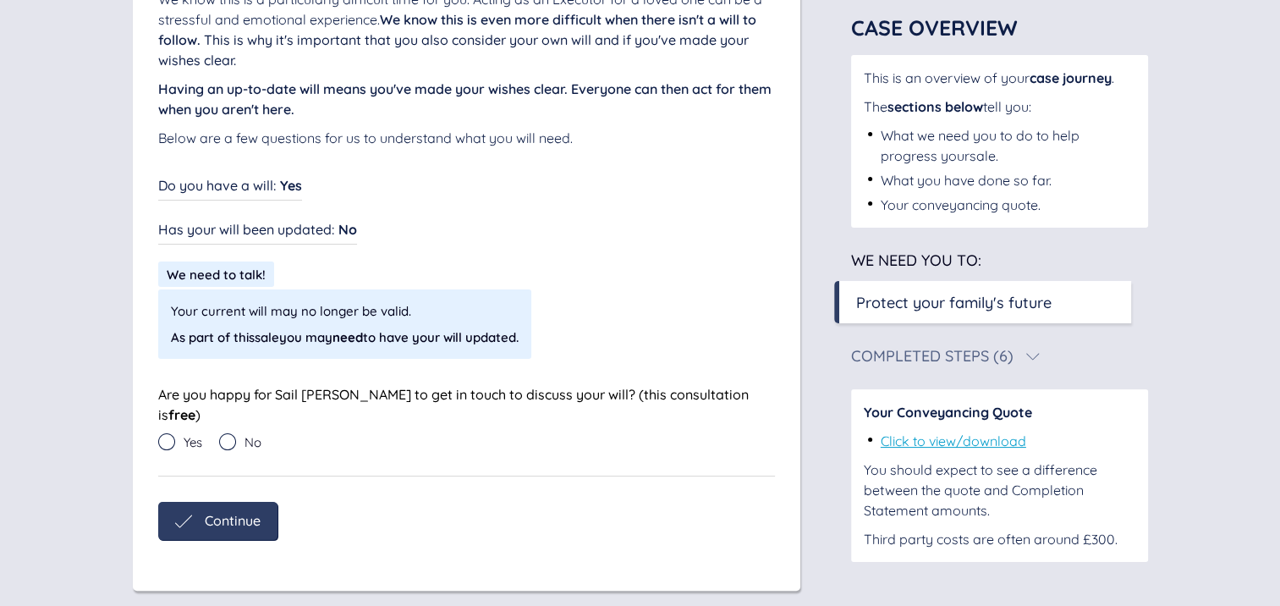
click at [232, 433] on icon at bounding box center [227, 441] width 17 height 17
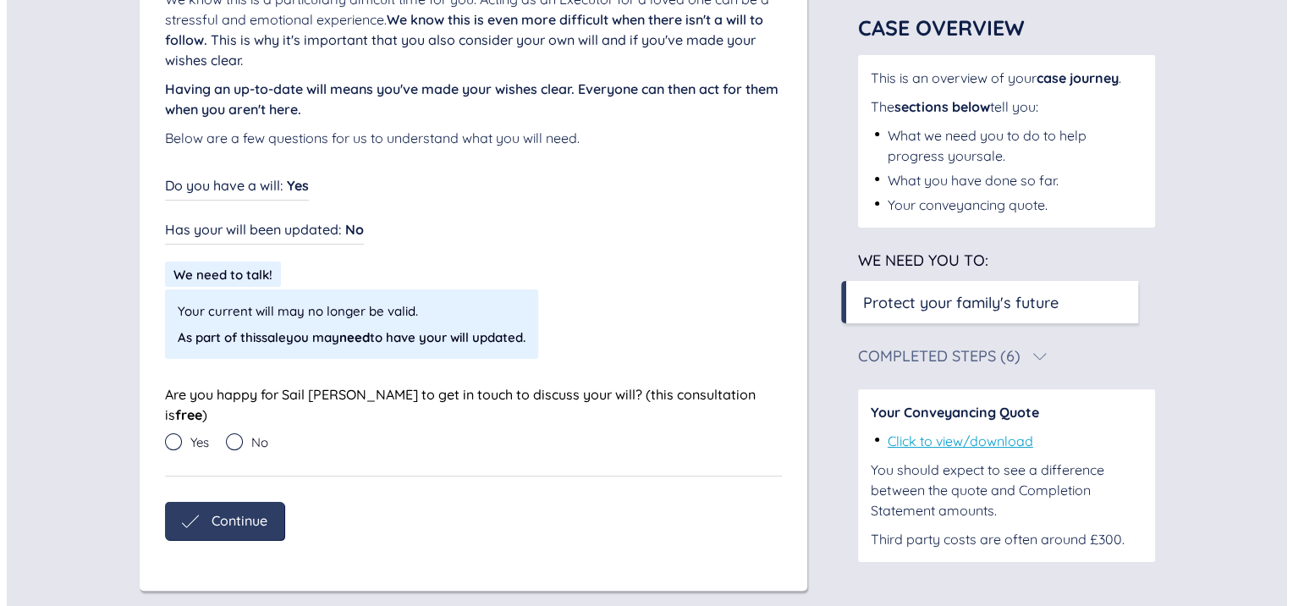
scroll to position [183, 0]
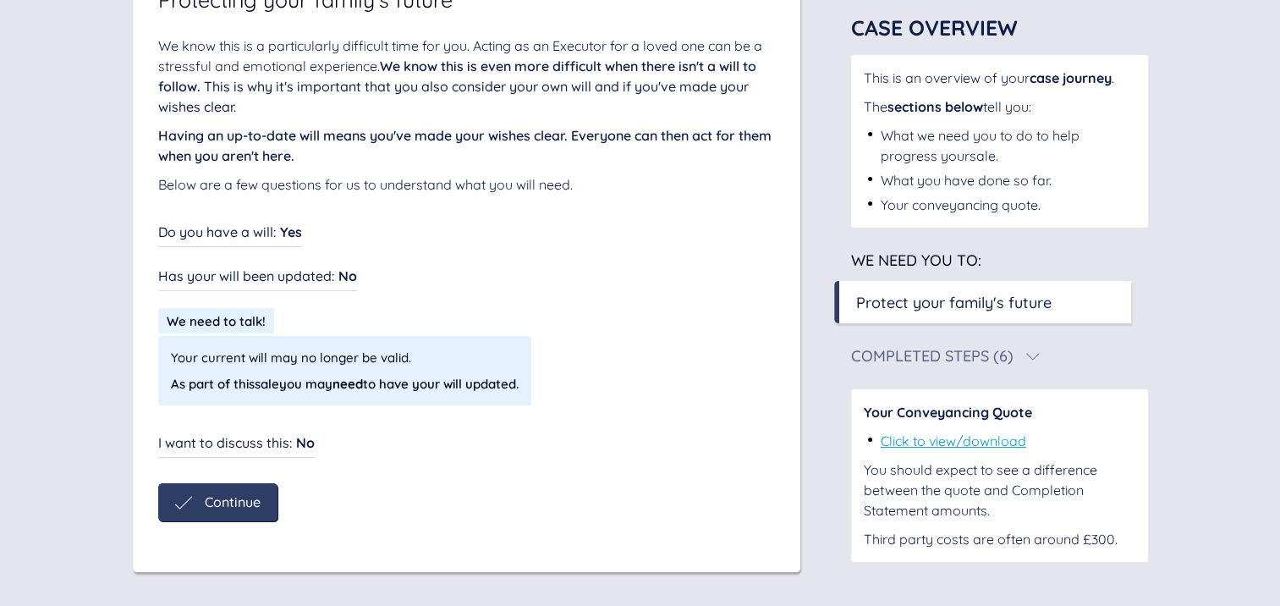
click at [214, 490] on div "Continue" at bounding box center [217, 502] width 119 height 38
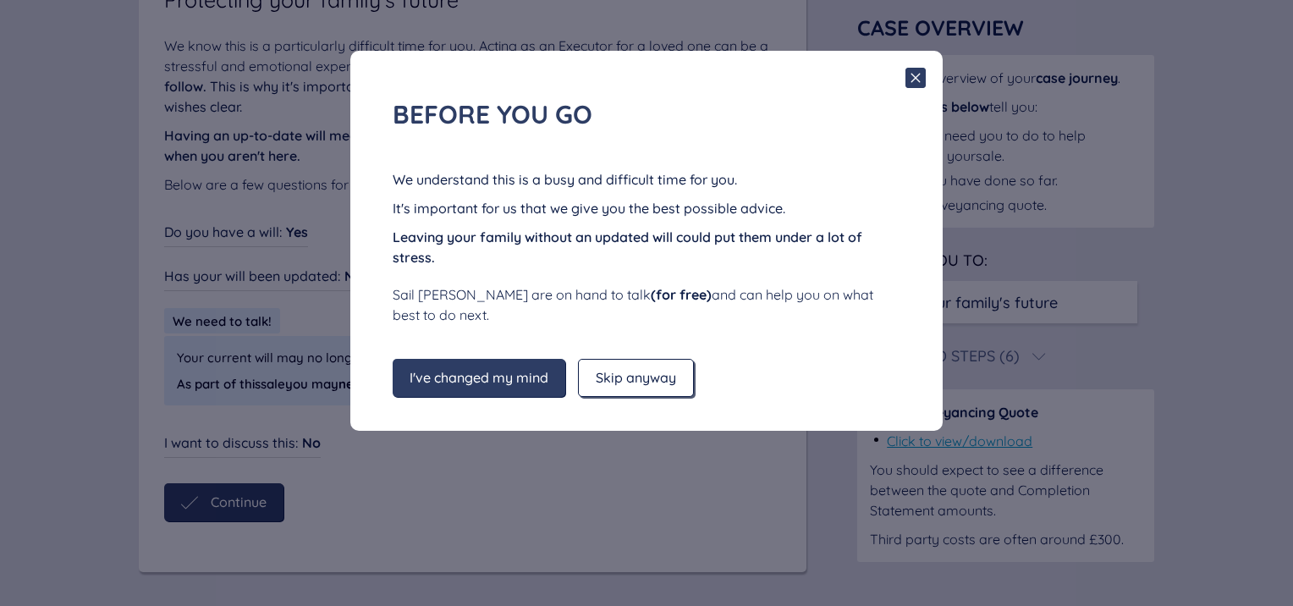
click at [607, 367] on div "Skip anyway" at bounding box center [636, 378] width 116 height 38
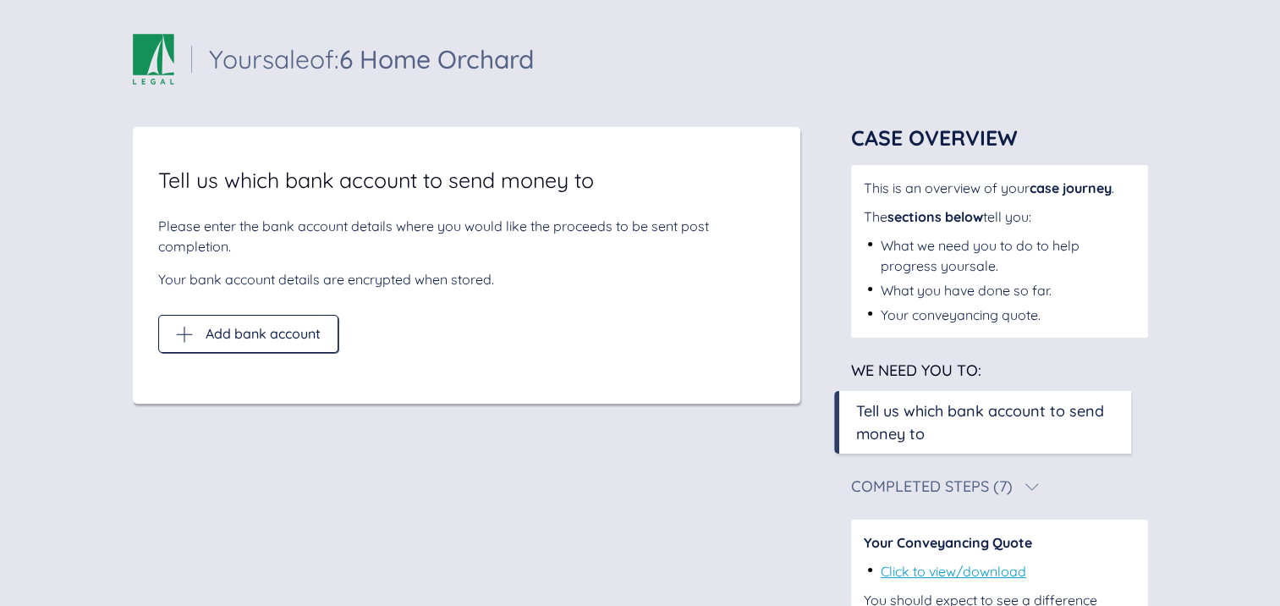
scroll to position [120, 0]
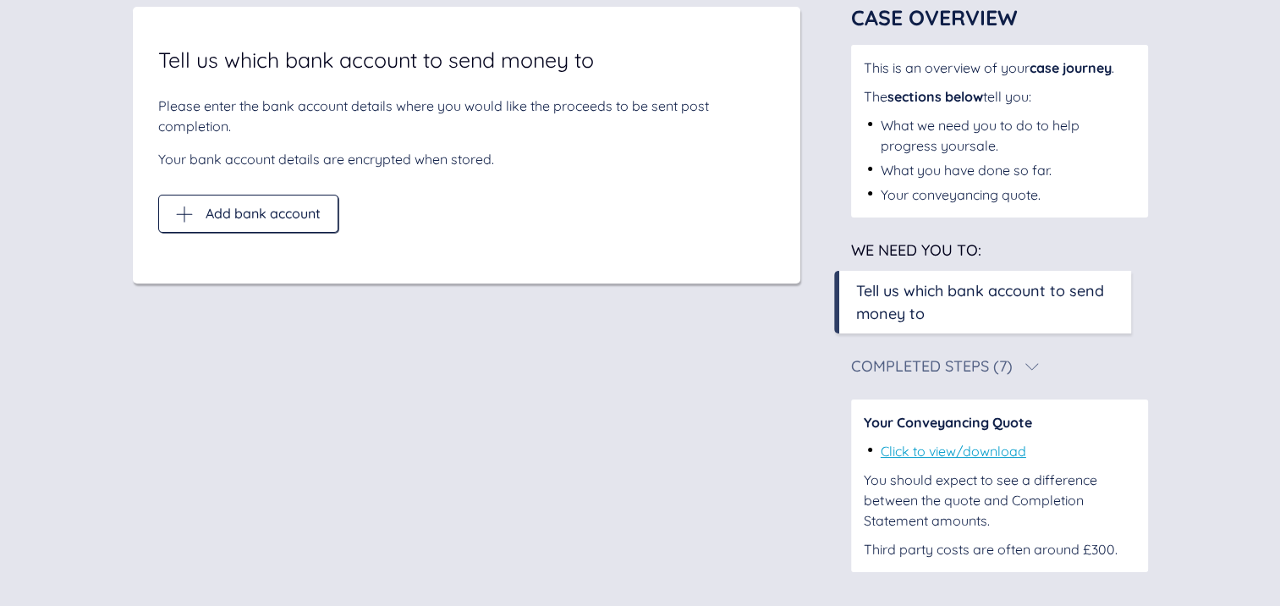
click at [914, 365] on div "Completed Steps (7)" at bounding box center [932, 366] width 162 height 15
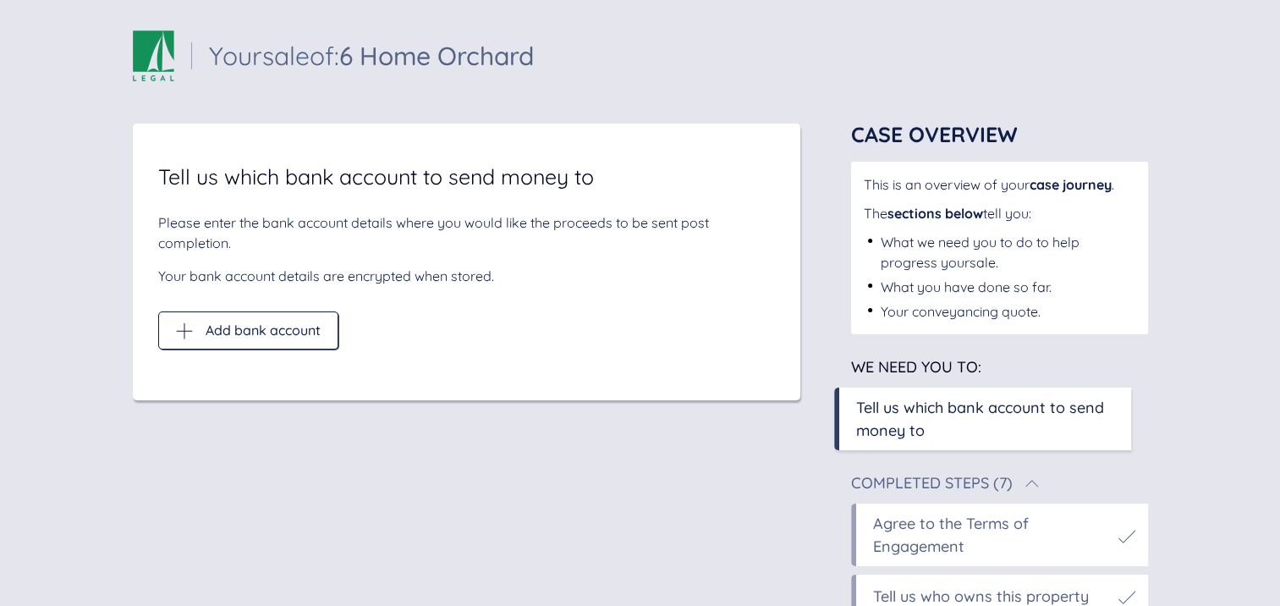
scroll to position [0, 0]
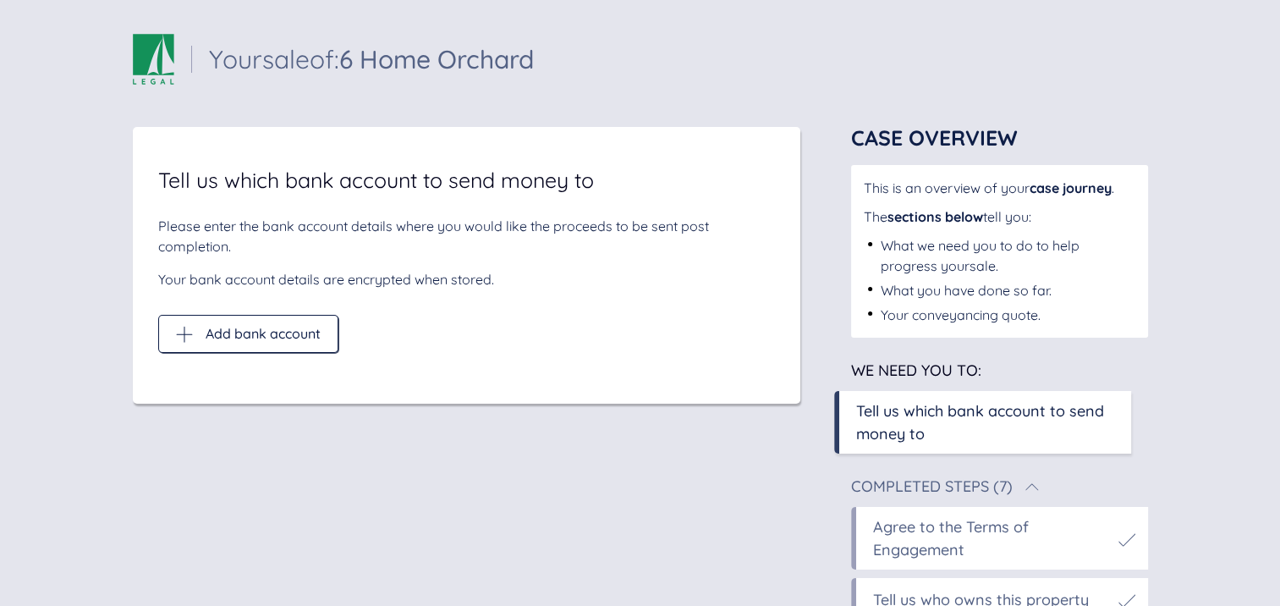
click at [914, 365] on span "We need you to:" at bounding box center [916, 369] width 130 height 19
